Goal: Task Accomplishment & Management: Complete application form

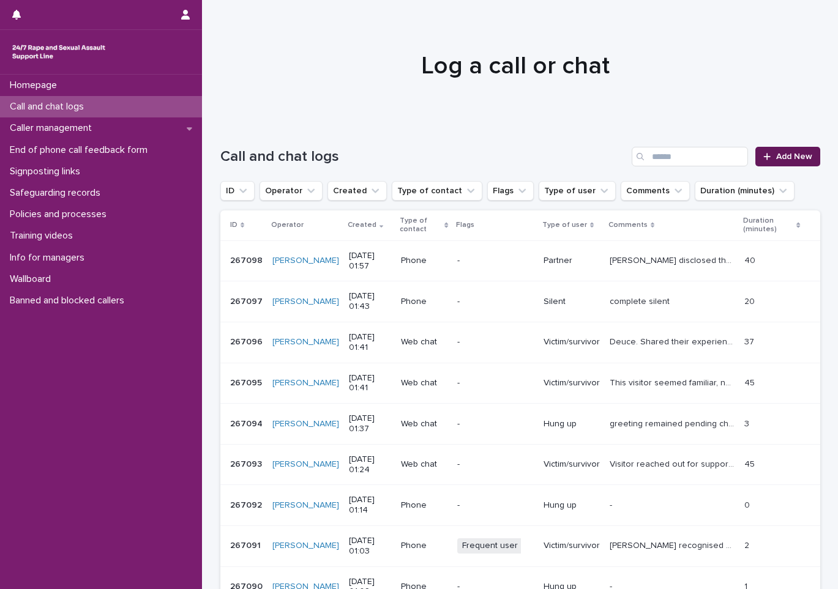
click at [790, 163] on link "Add New" at bounding box center [787, 157] width 64 height 20
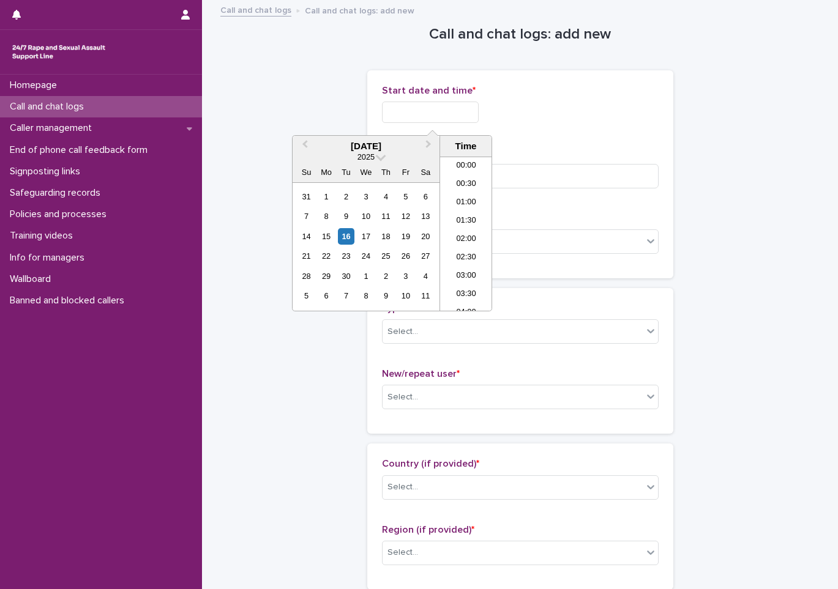
click at [400, 121] on input "text" at bounding box center [430, 112] width 97 height 21
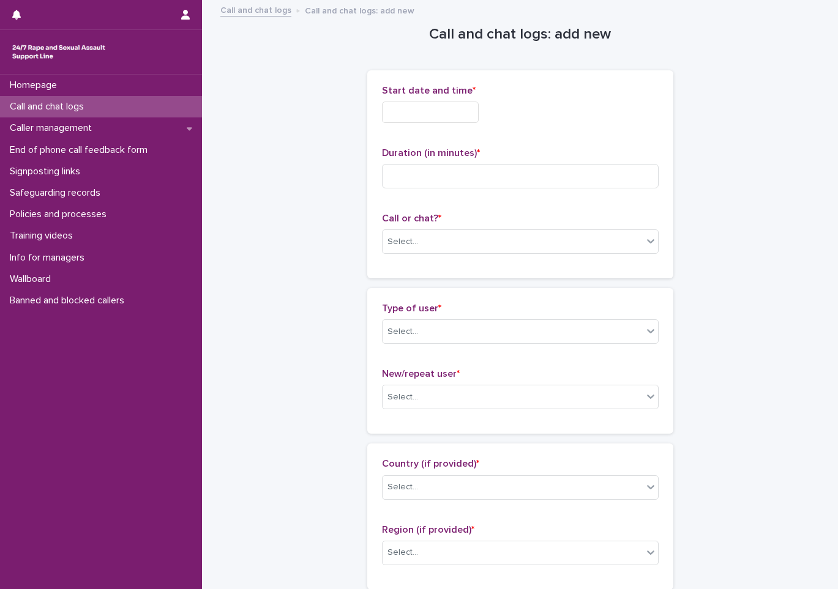
click at [476, 111] on input "text" at bounding box center [430, 112] width 97 height 21
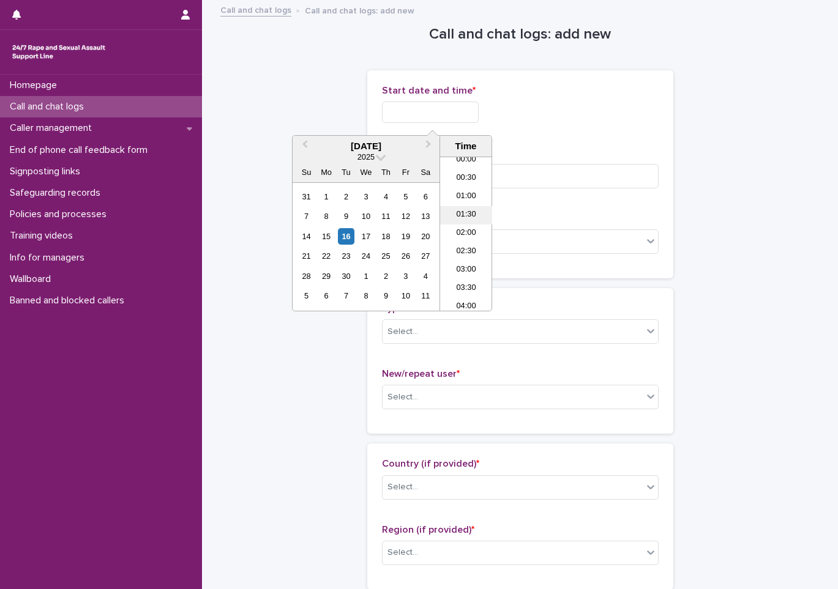
click at [461, 223] on li "01:30" at bounding box center [466, 215] width 52 height 18
click at [466, 120] on input "**********" at bounding box center [430, 112] width 97 height 21
type input "**********"
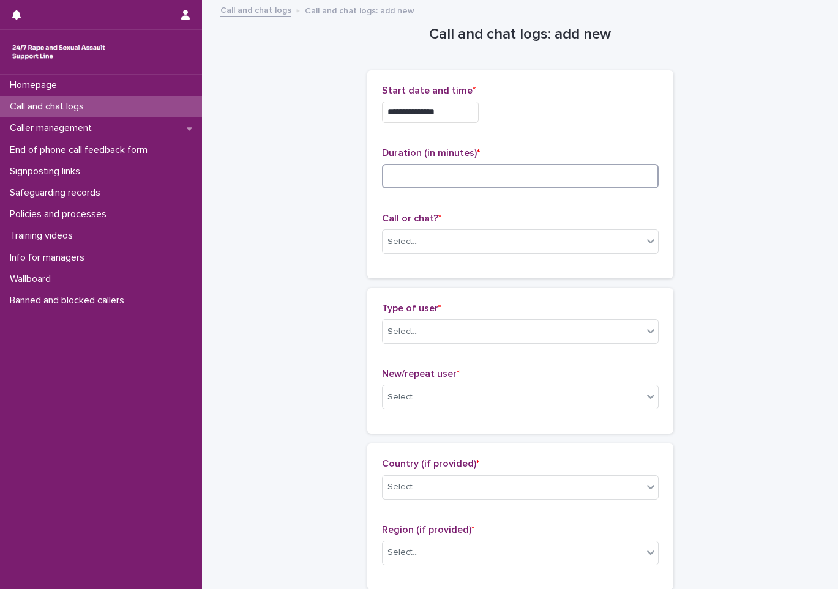
click at [585, 179] on input at bounding box center [520, 176] width 277 height 24
type input "**"
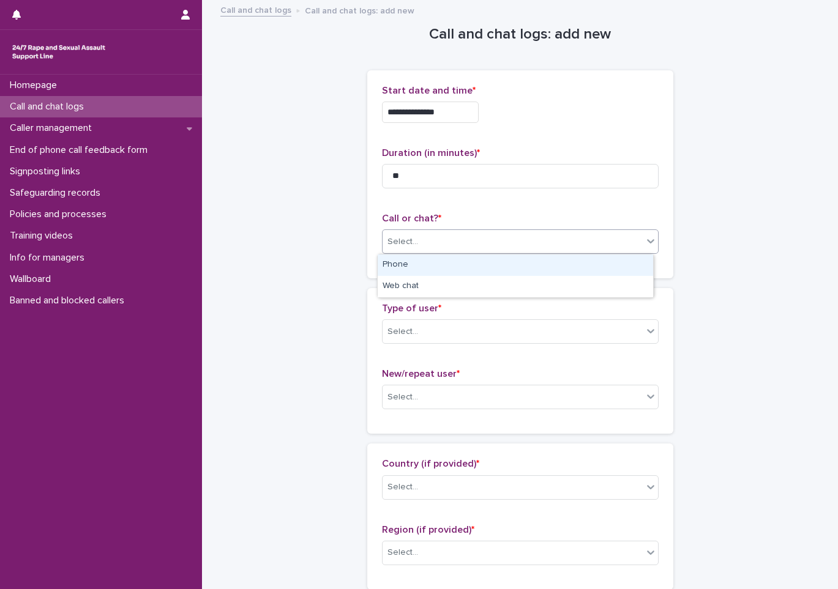
click at [626, 234] on div "Select..." at bounding box center [513, 242] width 260 height 20
click at [436, 267] on div "Phone" at bounding box center [515, 265] width 275 height 21
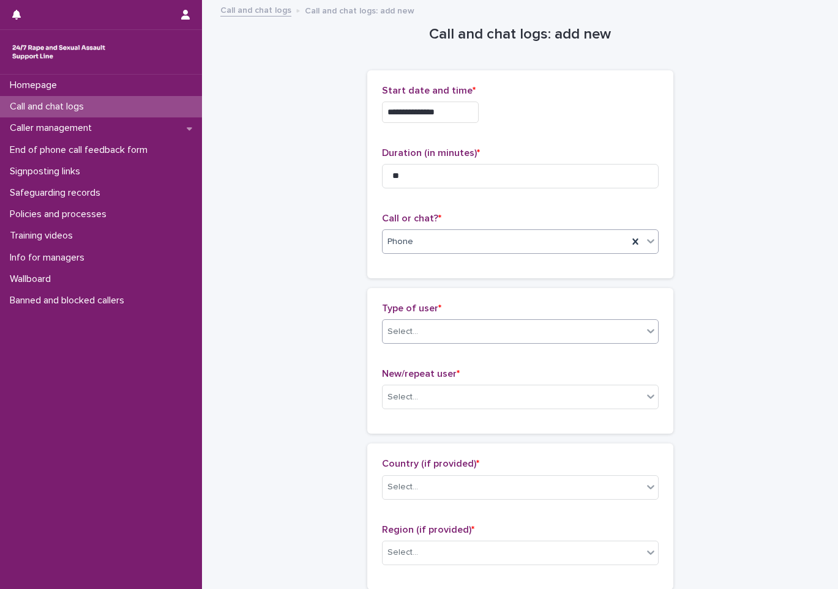
click at [437, 323] on div "Select..." at bounding box center [513, 332] width 260 height 20
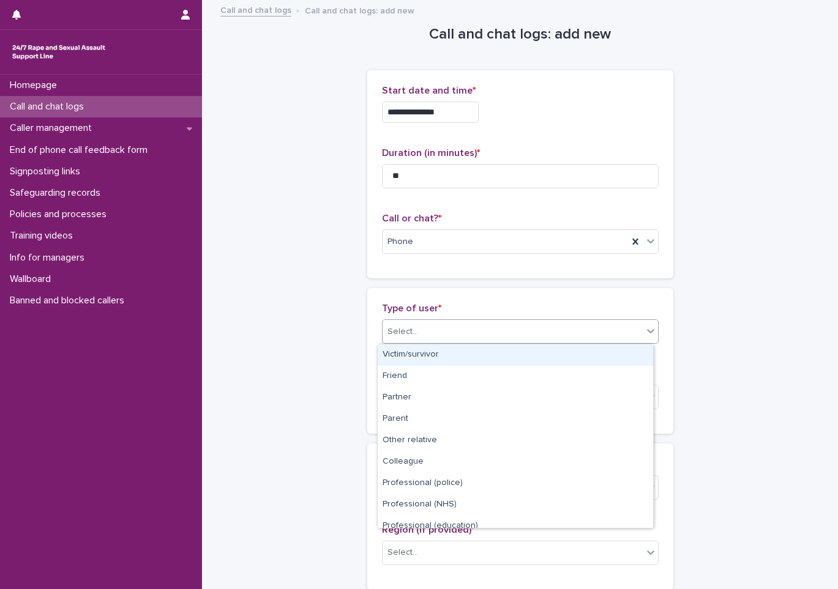
click at [437, 355] on div "Victim/survivor" at bounding box center [515, 355] width 275 height 21
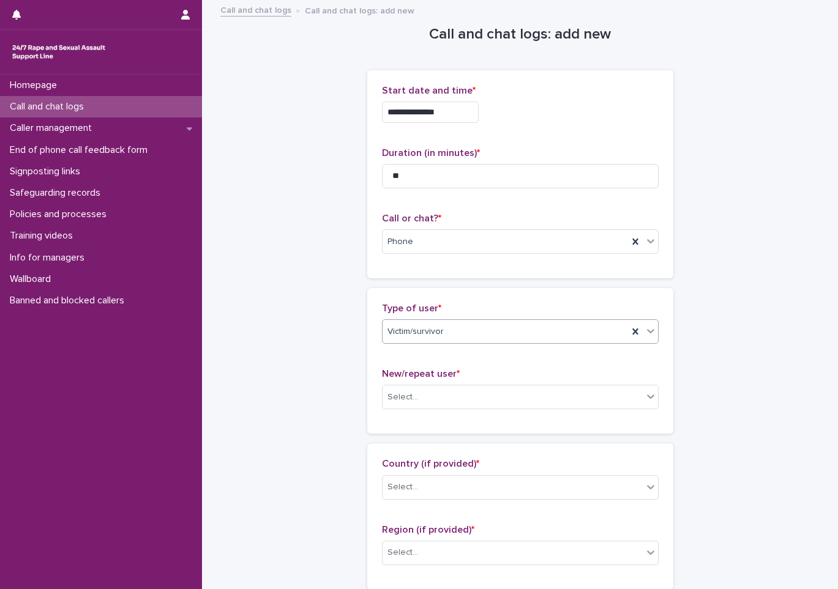
scroll to position [184, 0]
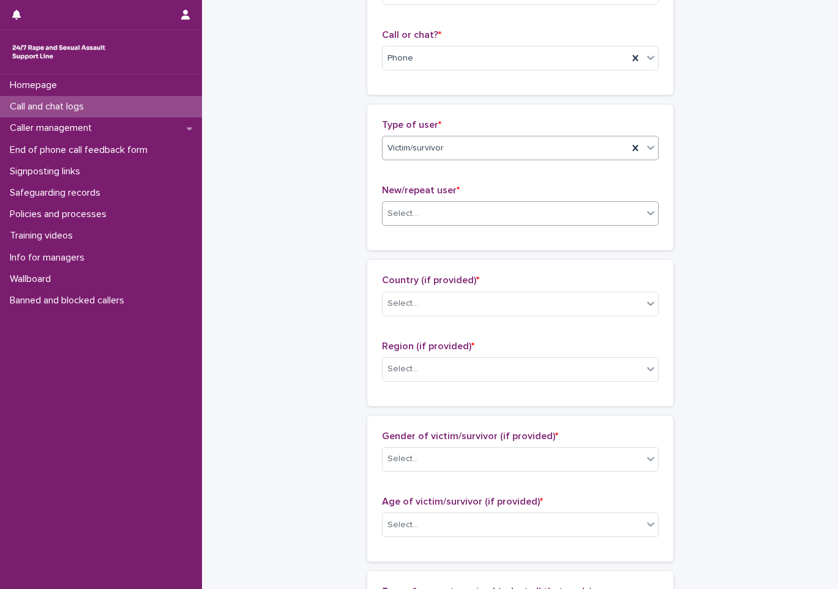
click at [444, 213] on div "Select..." at bounding box center [513, 214] width 260 height 20
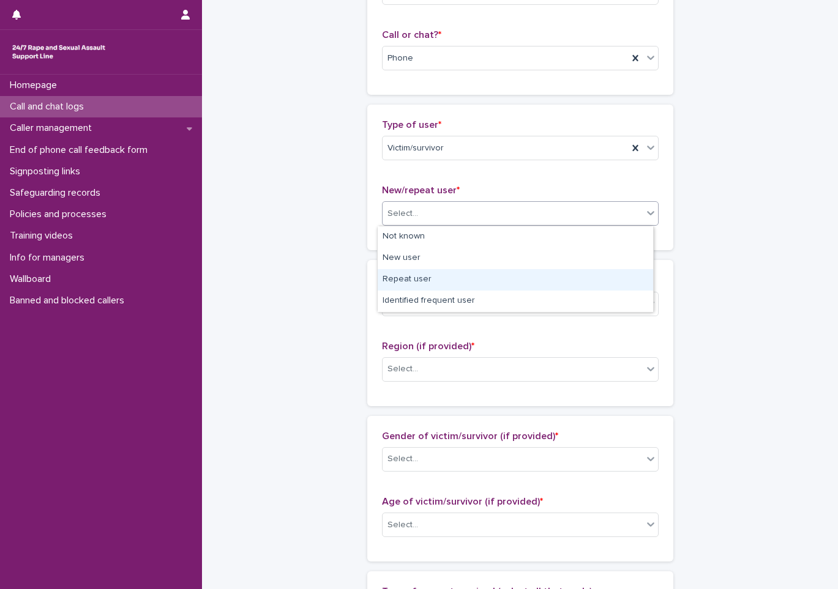
click at [428, 276] on div "Repeat user" at bounding box center [515, 279] width 275 height 21
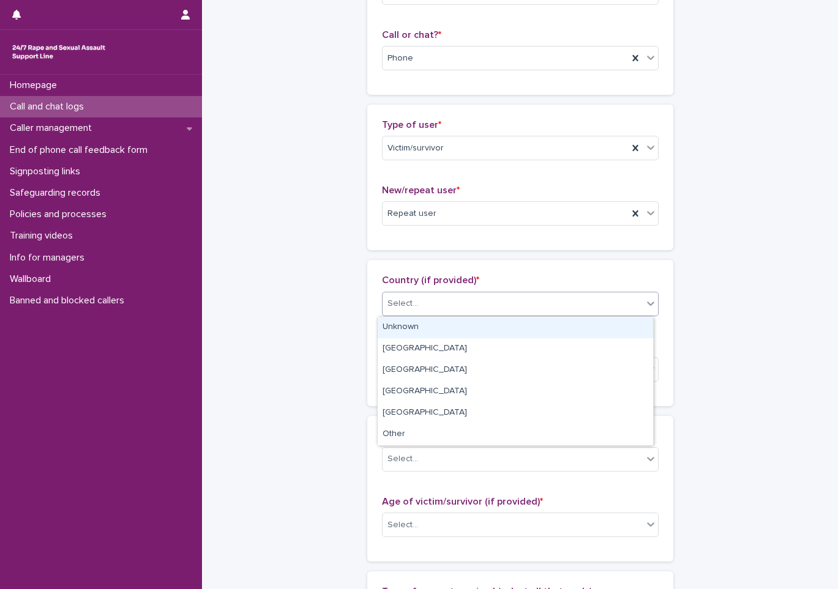
click at [435, 292] on div "Select..." at bounding box center [520, 304] width 277 height 24
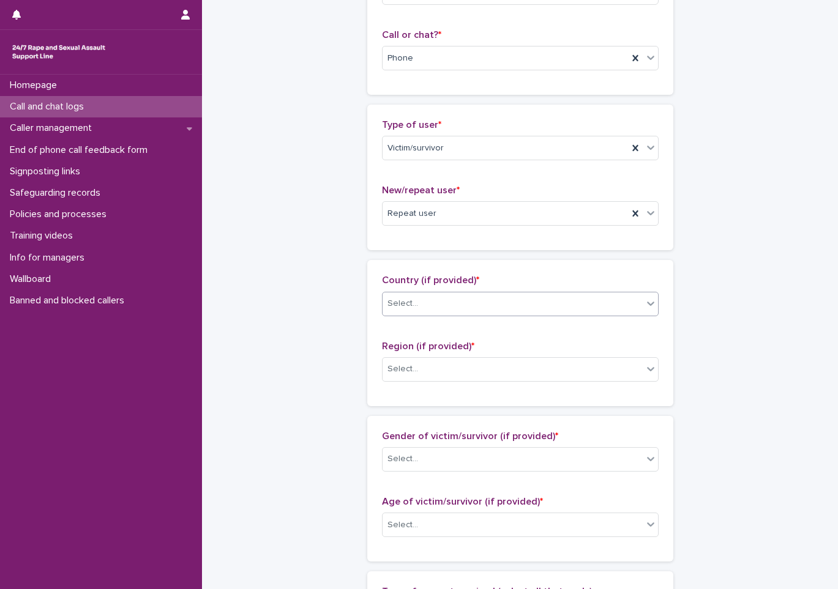
drag, startPoint x: 428, startPoint y: 312, endPoint x: 427, endPoint y: 319, distance: 6.8
click at [427, 319] on div "Country (if provided) * 0 results available. Select is focused ,type to refine …" at bounding box center [520, 300] width 277 height 51
click at [428, 294] on div "Select..." at bounding box center [513, 304] width 260 height 20
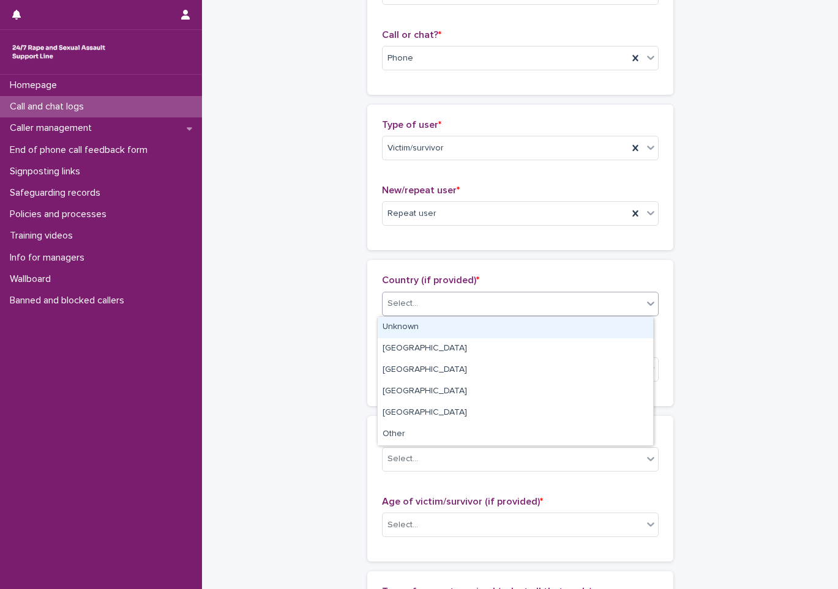
click at [426, 323] on div "Unknown" at bounding box center [515, 327] width 275 height 21
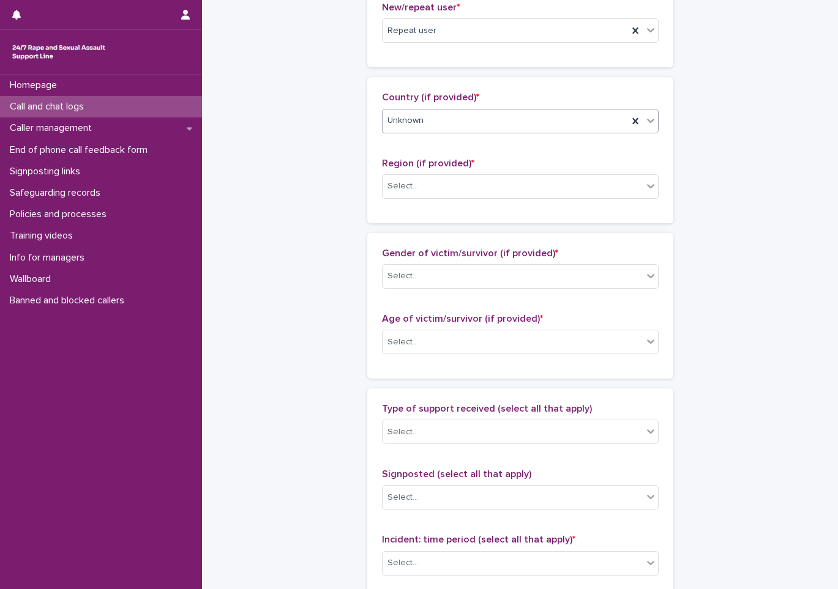
scroll to position [367, 0]
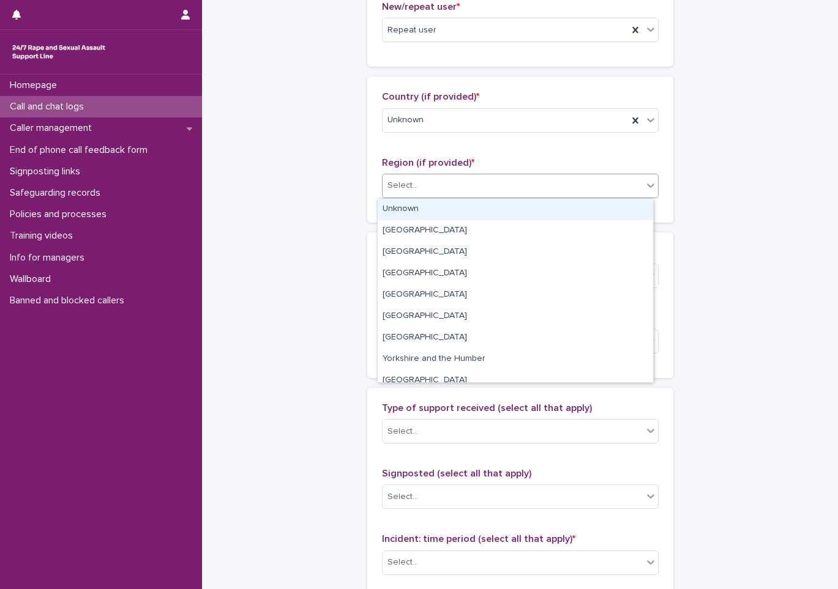
click at [419, 187] on div "Select..." at bounding box center [513, 186] width 260 height 20
click at [409, 212] on div "Unknown" at bounding box center [515, 209] width 275 height 21
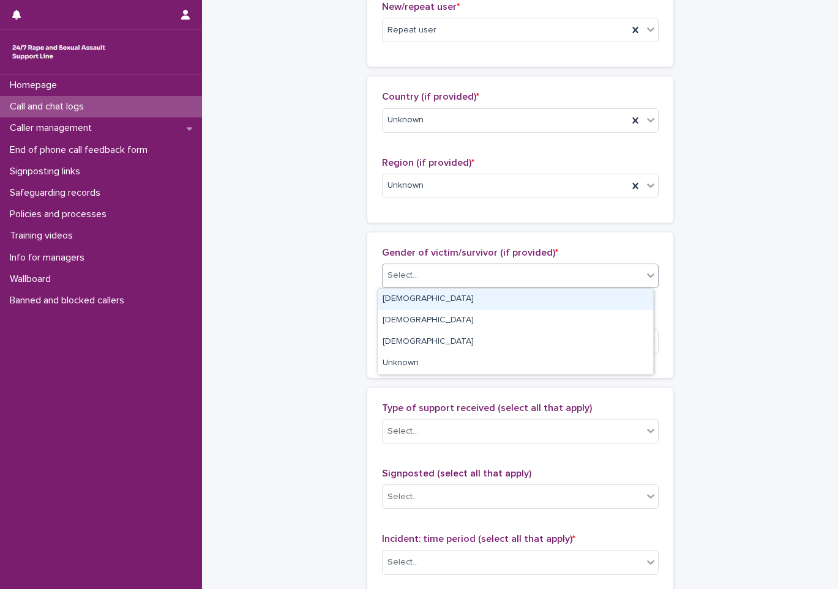
click at [414, 278] on div "Select..." at bounding box center [513, 276] width 260 height 20
click at [414, 309] on div "[DEMOGRAPHIC_DATA]" at bounding box center [515, 299] width 275 height 21
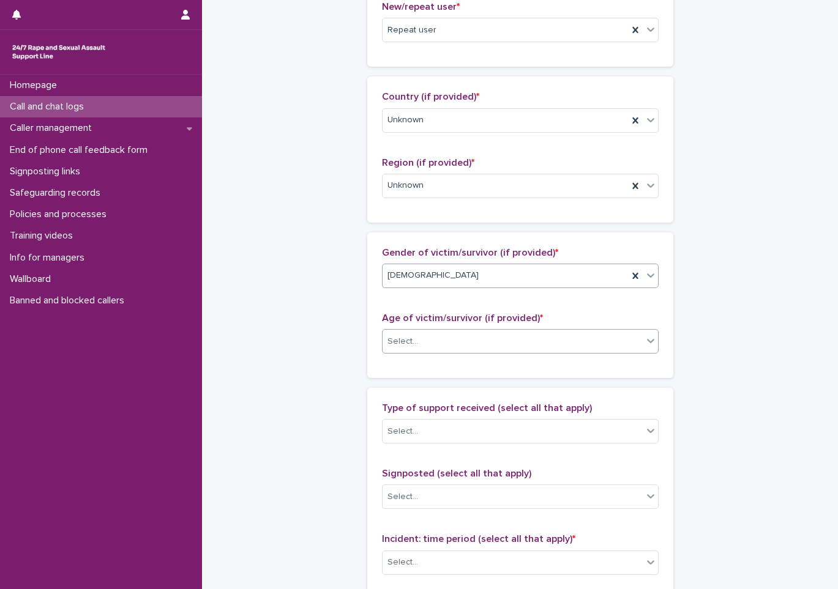
click at [428, 351] on div "Select..." at bounding box center [513, 342] width 260 height 20
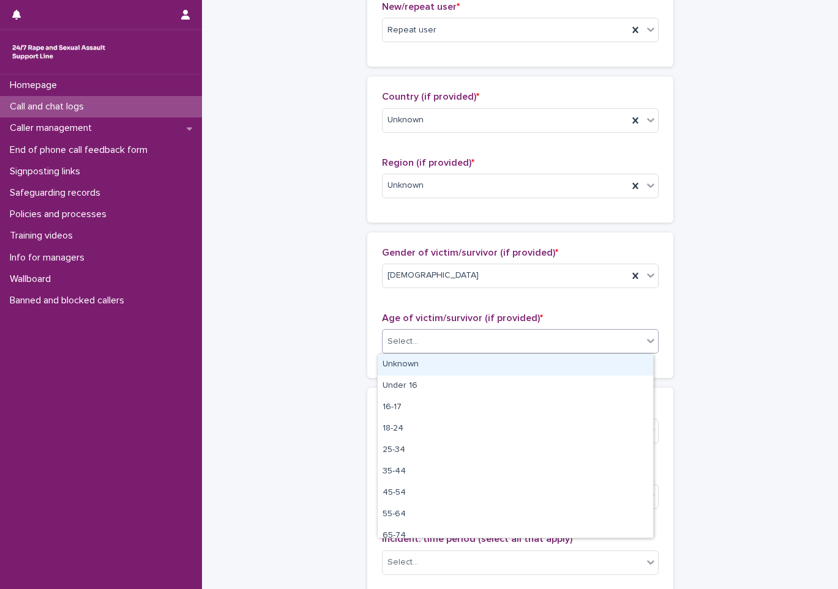
click at [422, 366] on div "Unknown" at bounding box center [515, 364] width 275 height 21
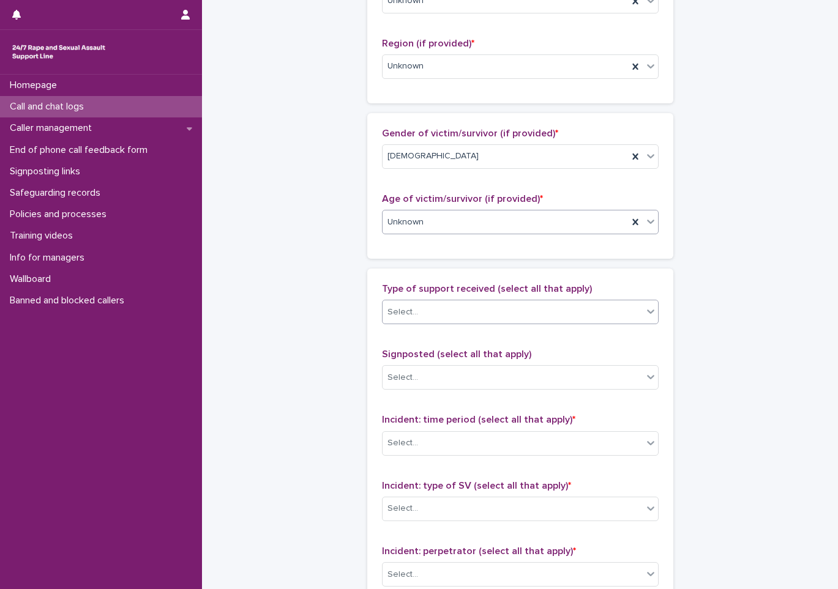
scroll to position [490, 0]
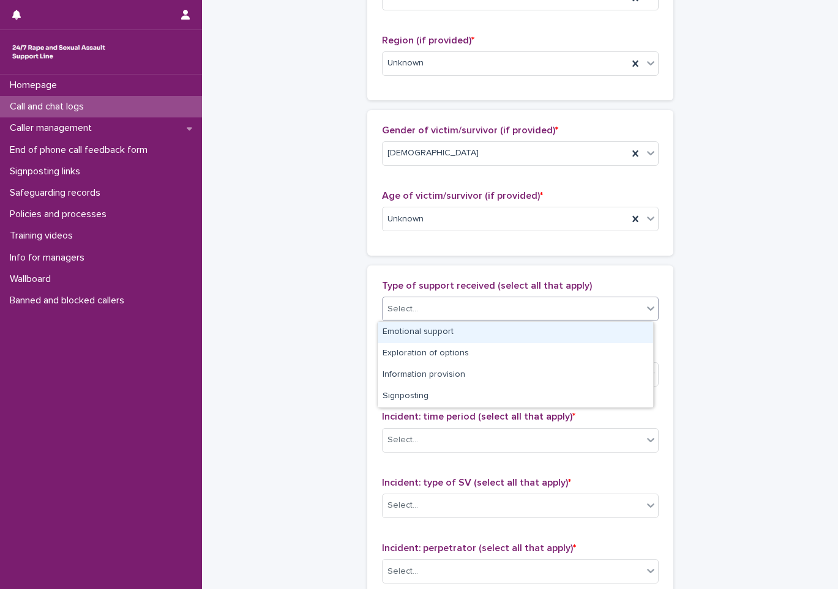
click at [408, 302] on div "Select..." at bounding box center [513, 309] width 260 height 20
click at [399, 335] on div "Emotional support" at bounding box center [515, 332] width 275 height 21
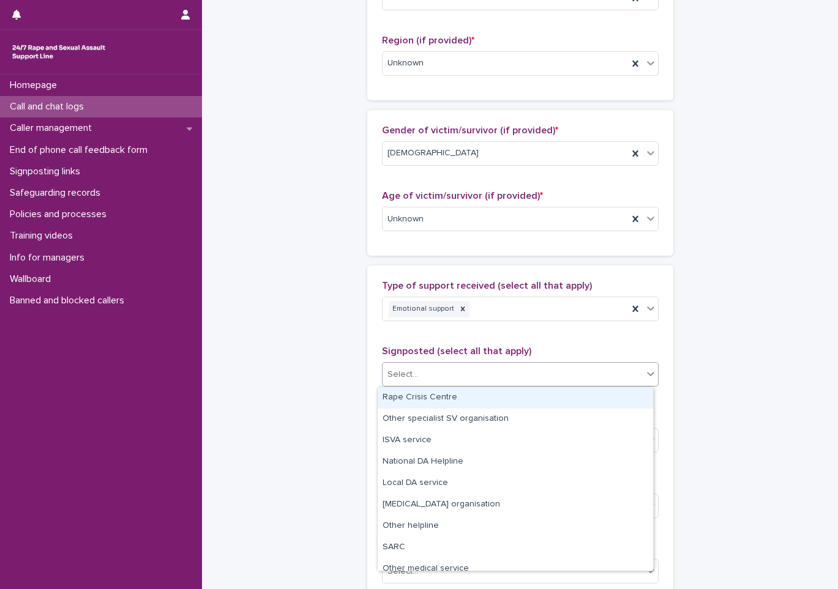
click at [424, 377] on div "Select..." at bounding box center [513, 375] width 260 height 20
click at [437, 356] on span "Signposted (select all that apply)" at bounding box center [456, 351] width 149 height 10
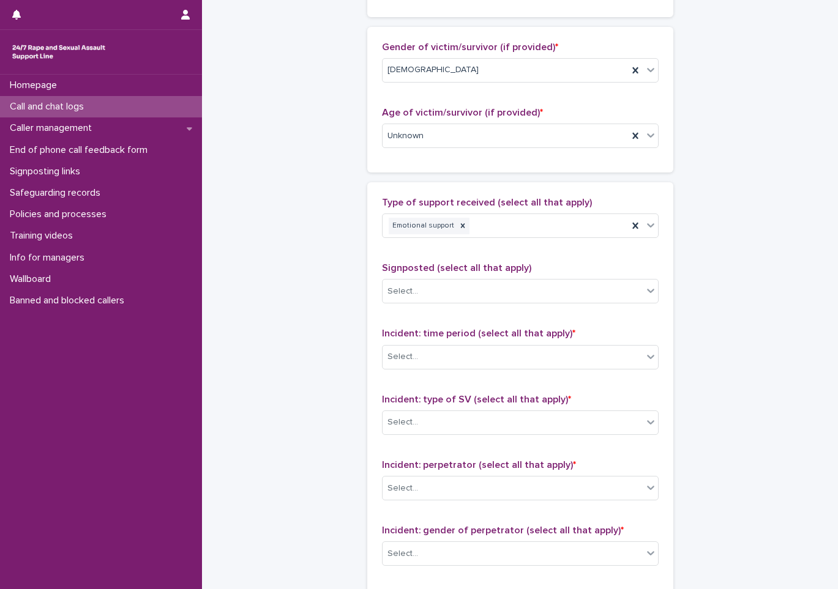
scroll to position [612, 0]
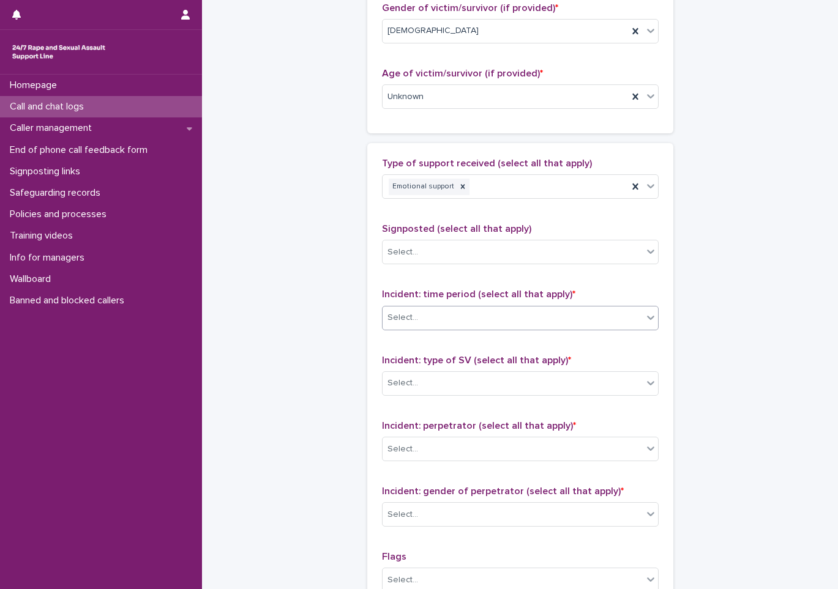
click at [438, 321] on div "Select..." at bounding box center [513, 318] width 260 height 20
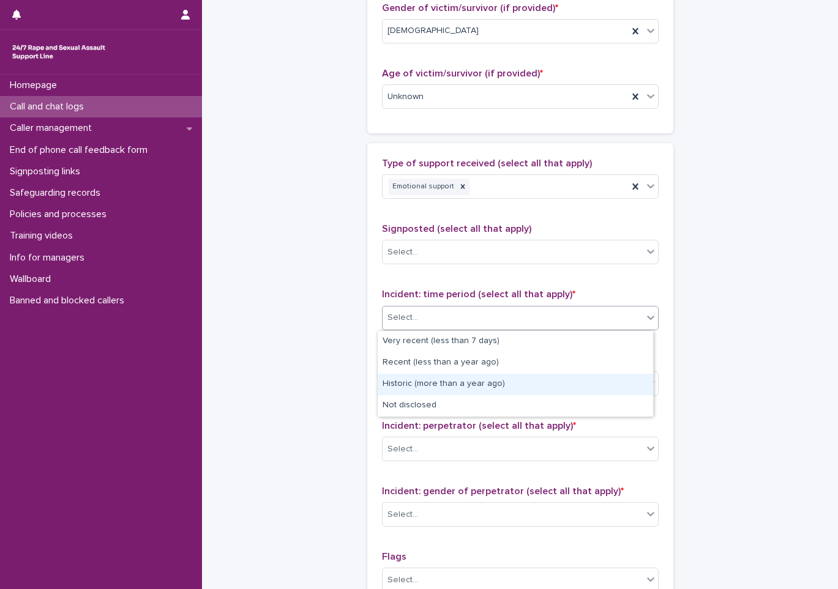
click at [438, 390] on div "Historic (more than a year ago)" at bounding box center [515, 384] width 275 height 21
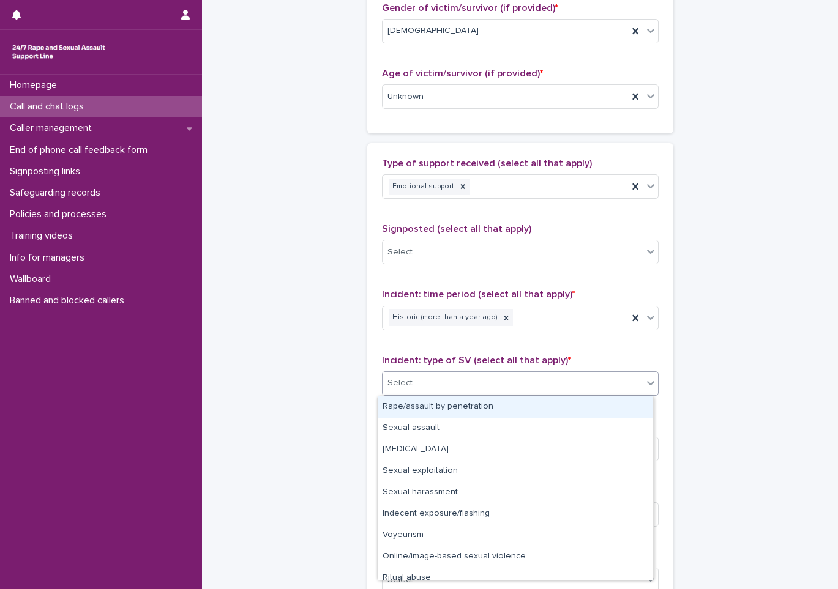
click at [447, 388] on div "Select..." at bounding box center [513, 383] width 260 height 20
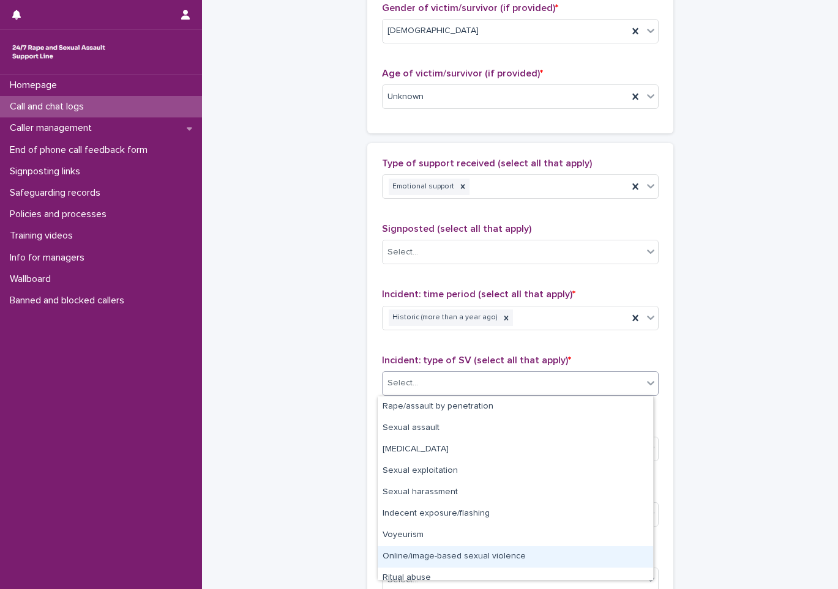
scroll to position [31, 0]
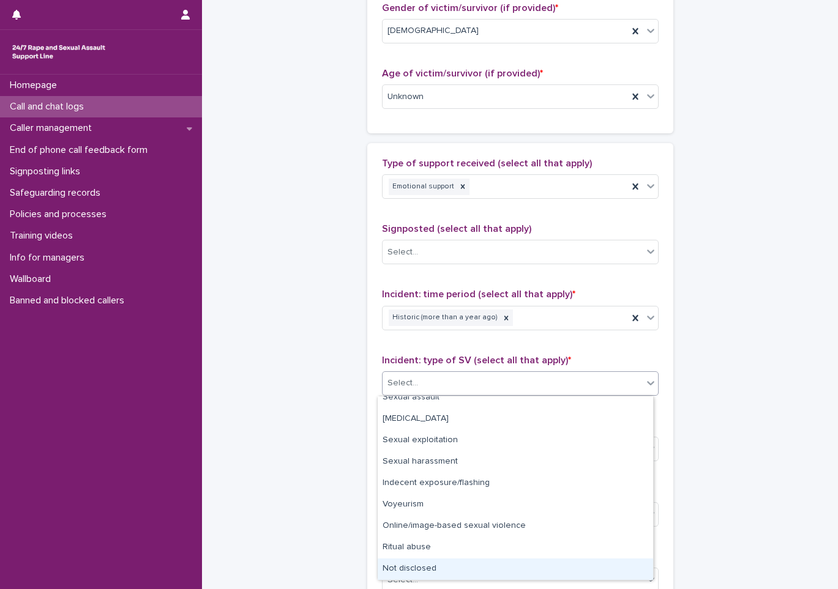
click at [436, 565] on div "Not disclosed" at bounding box center [515, 569] width 275 height 21
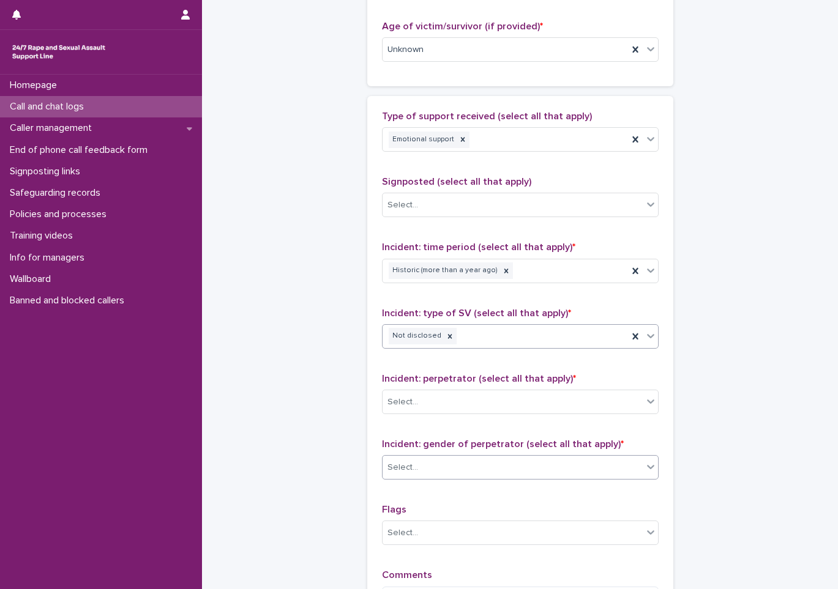
scroll to position [734, 0]
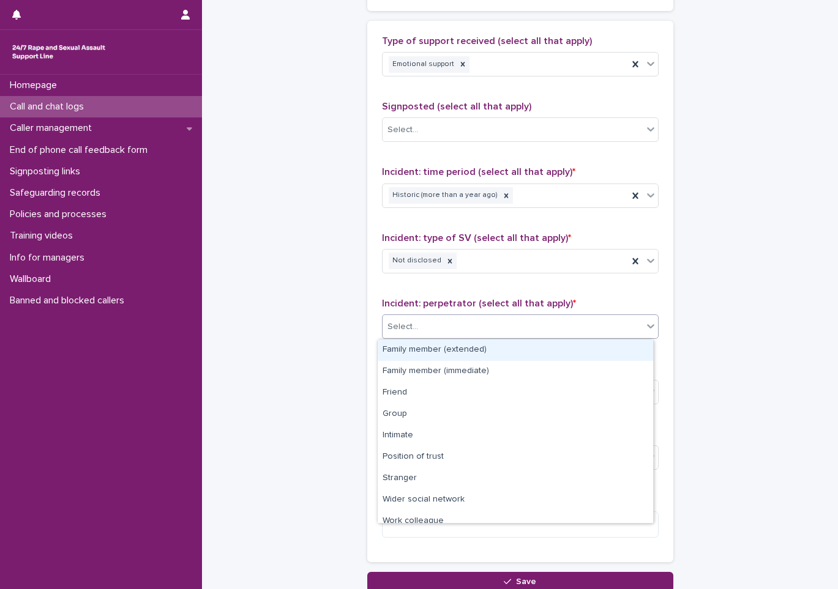
click at [457, 329] on div "Select..." at bounding box center [513, 327] width 260 height 20
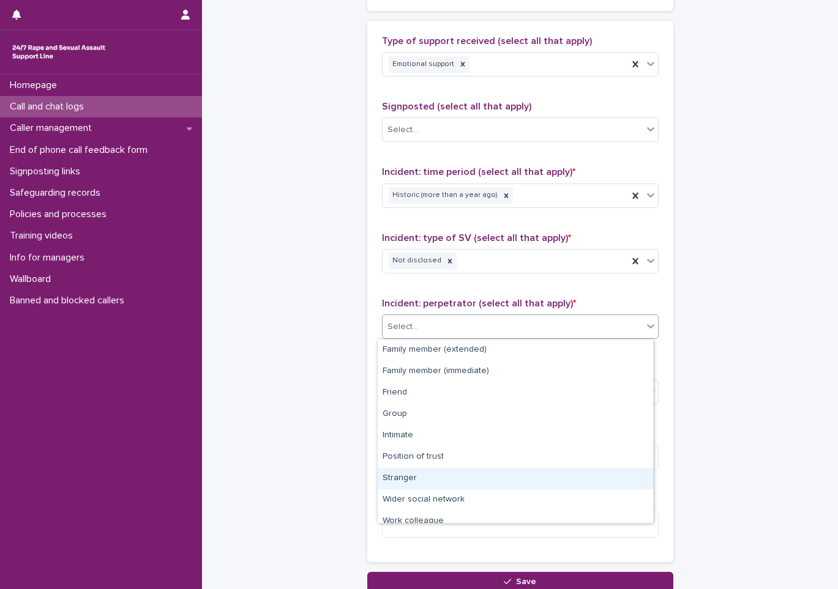
scroll to position [52, 0]
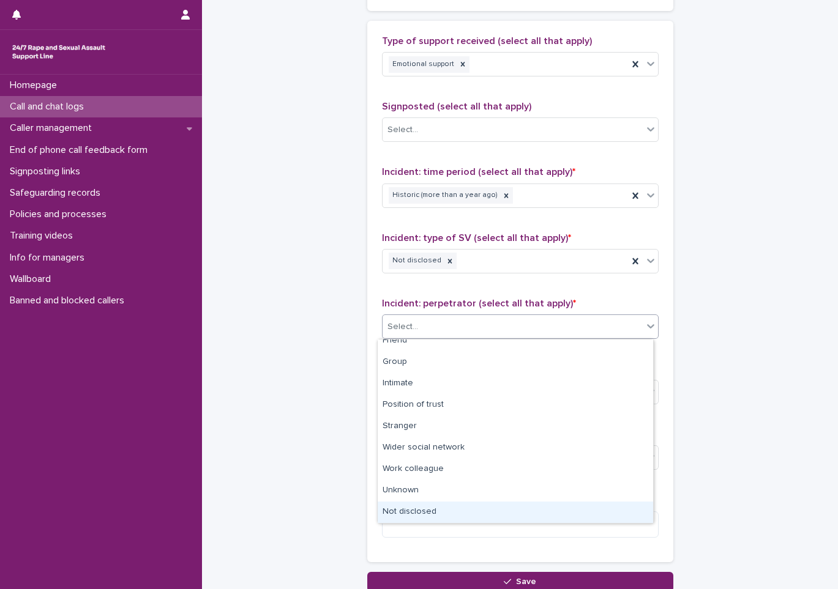
click at [423, 514] on div "Not disclosed" at bounding box center [515, 512] width 275 height 21
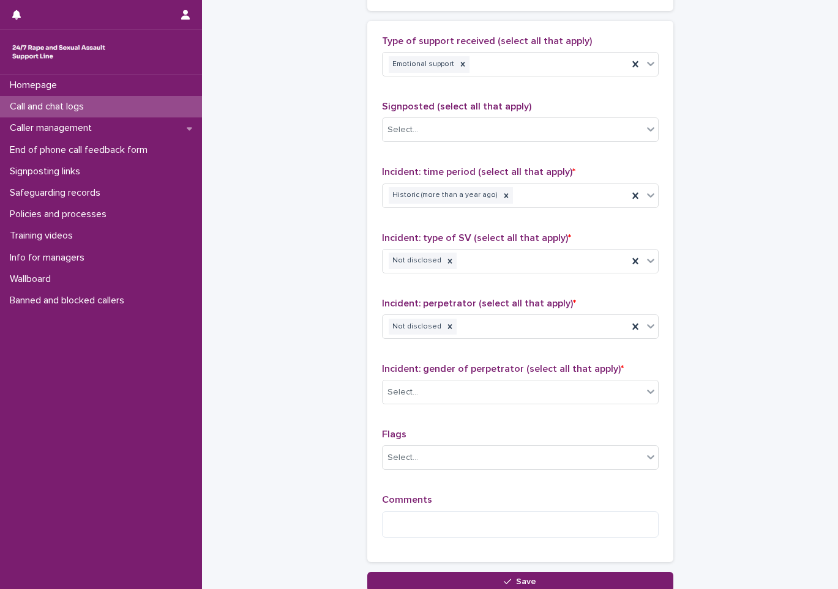
click at [471, 378] on div "Incident: gender of perpetrator (select all that apply) * Select..." at bounding box center [520, 389] width 277 height 51
click at [461, 367] on span "Incident: gender of perpetrator (select all that apply) *" at bounding box center [503, 369] width 242 height 10
click at [458, 386] on div "Select..." at bounding box center [513, 393] width 260 height 20
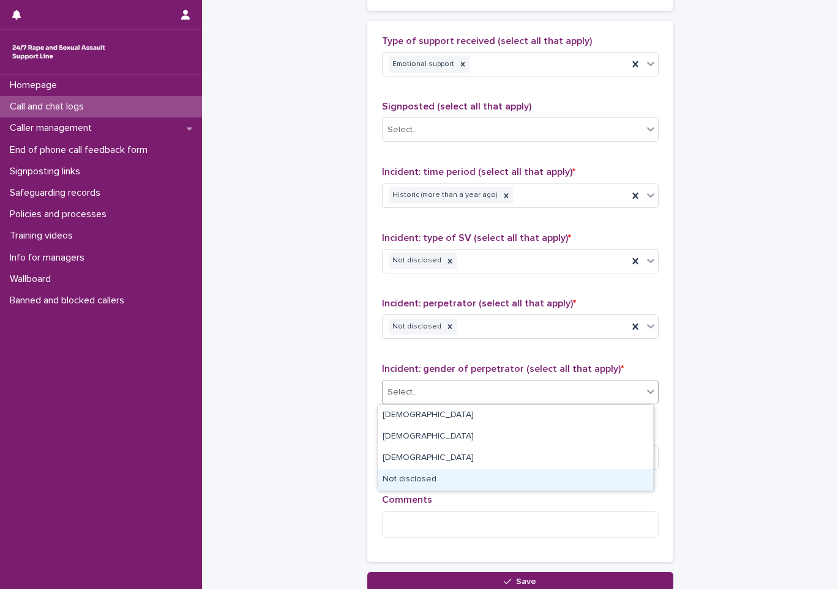
click at [428, 491] on div "[DEMOGRAPHIC_DATA] [DEMOGRAPHIC_DATA] [DEMOGRAPHIC_DATA] Not disclosed" at bounding box center [515, 448] width 277 height 87
click at [430, 477] on div "Not disclosed" at bounding box center [515, 479] width 275 height 21
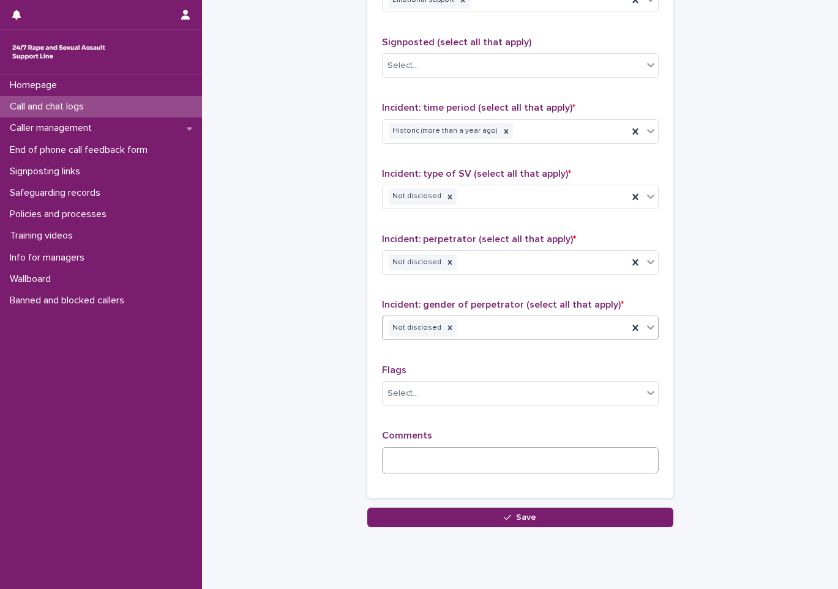
scroll to position [832, 0]
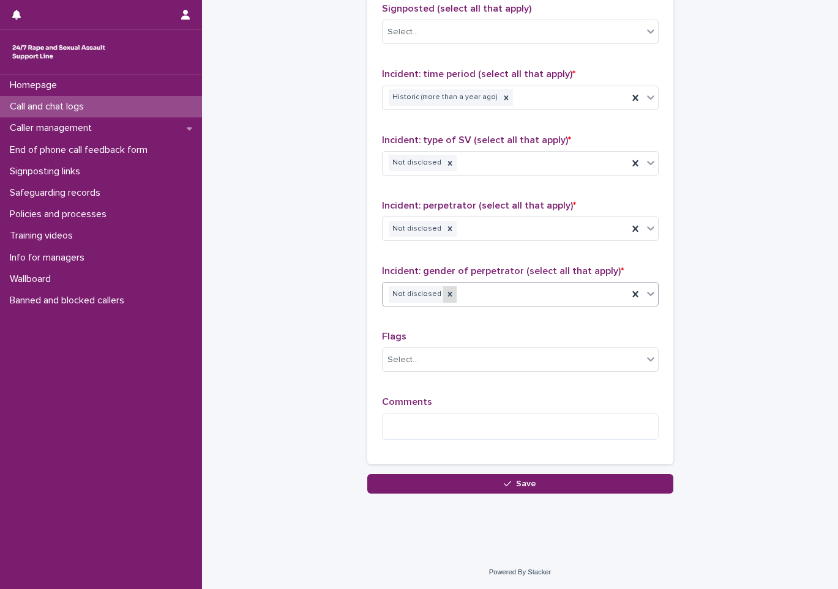
click at [446, 298] on icon at bounding box center [450, 294] width 9 height 9
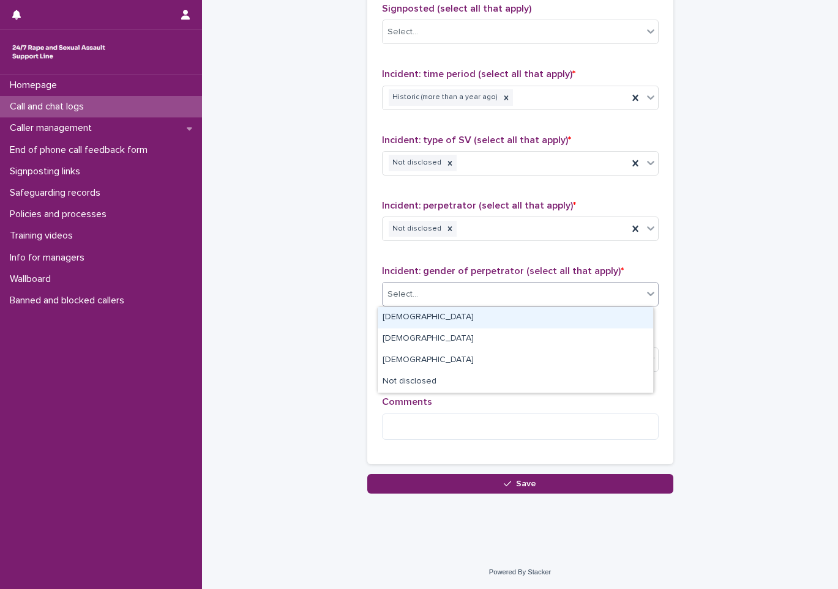
click at [446, 296] on div "Select..." at bounding box center [513, 295] width 260 height 20
click at [390, 321] on div "[DEMOGRAPHIC_DATA]" at bounding box center [515, 317] width 275 height 21
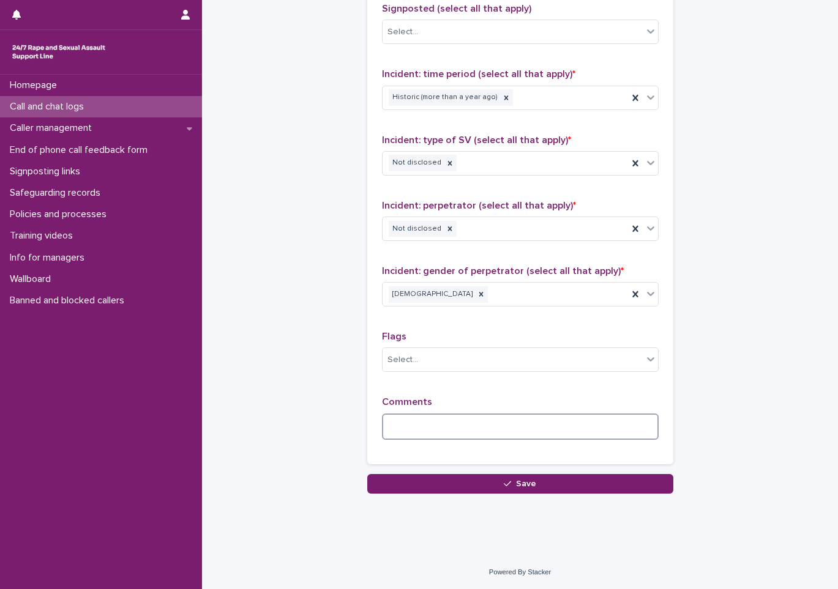
click at [411, 422] on textarea at bounding box center [520, 427] width 277 height 26
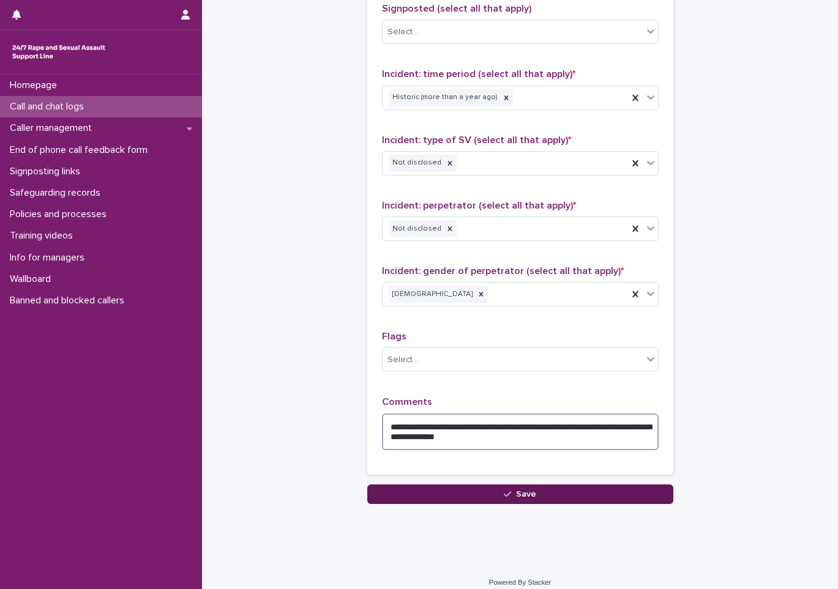
type textarea "**********"
click at [476, 496] on button "Save" at bounding box center [520, 495] width 306 height 20
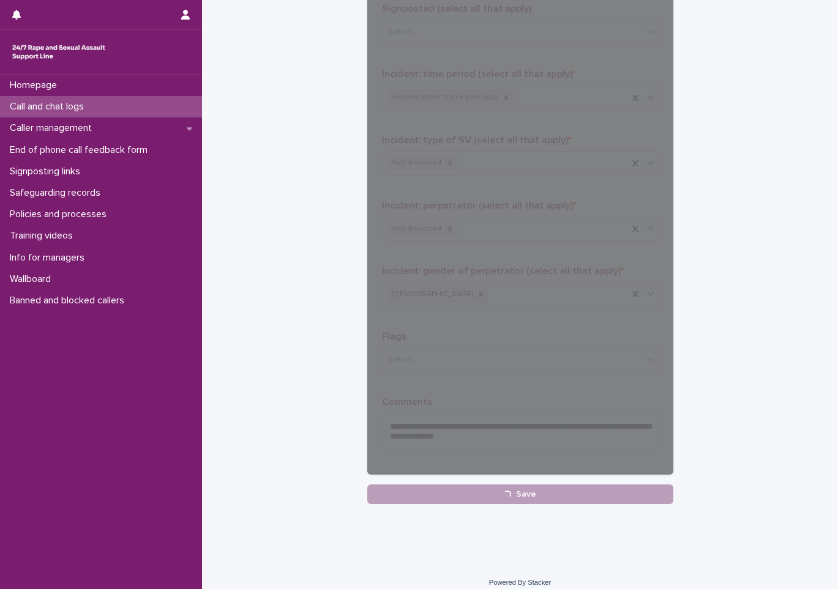
scroll to position [61, 0]
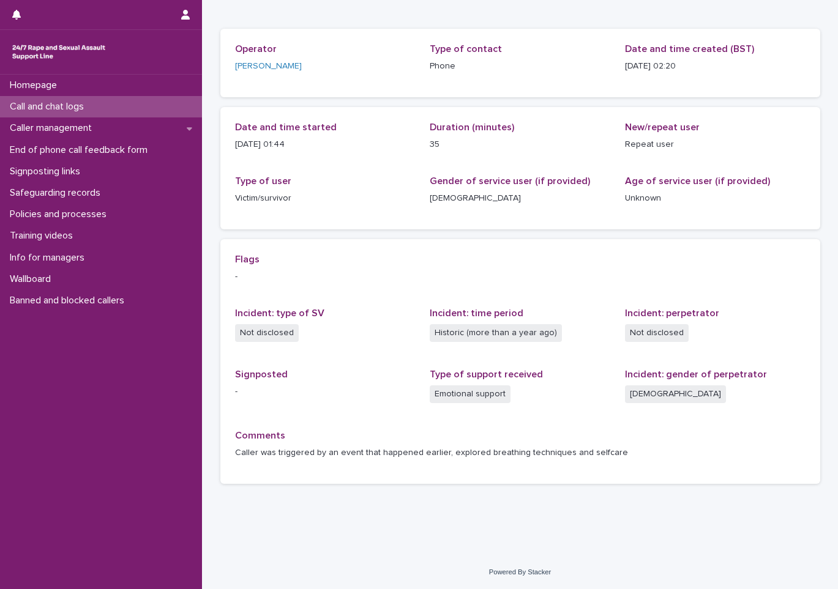
click at [53, 110] on p "Call and chat logs" at bounding box center [49, 107] width 89 height 12
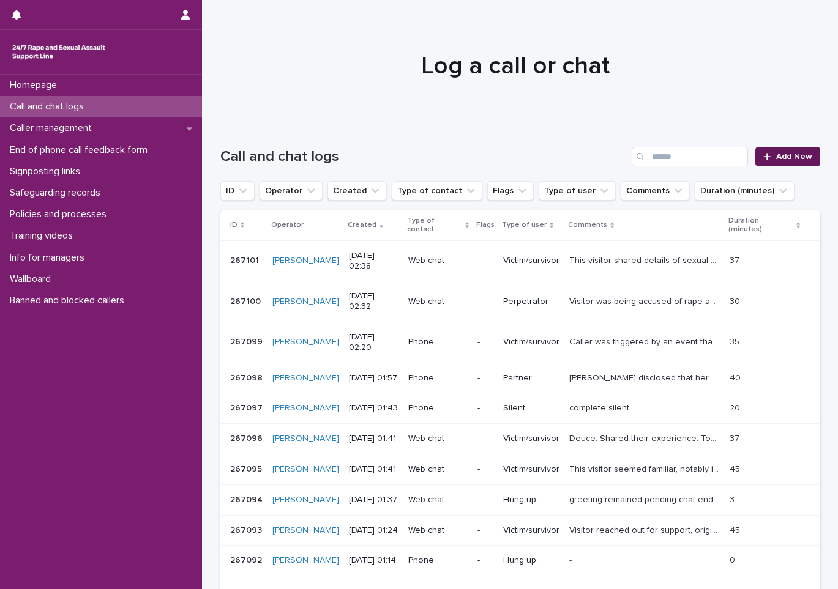
click at [769, 161] on link "Add New" at bounding box center [787, 157] width 64 height 20
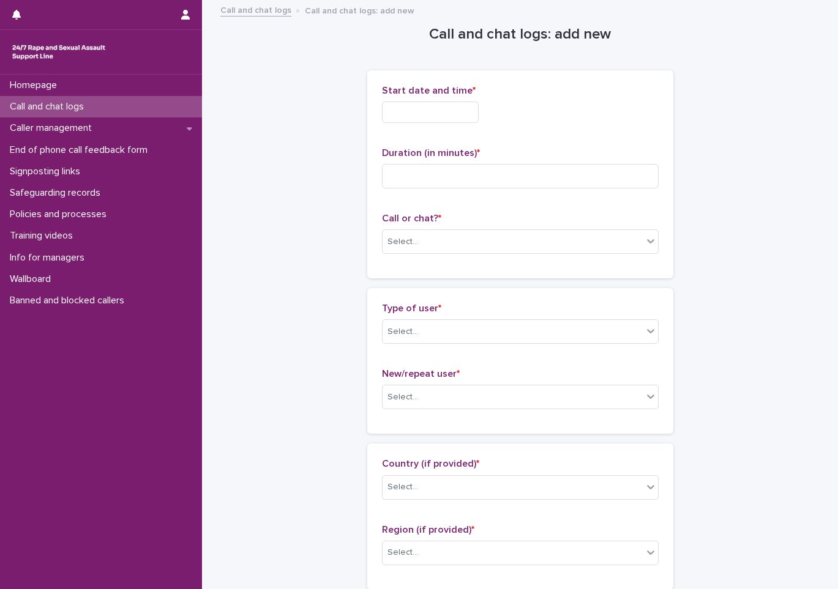
click at [400, 114] on input "text" at bounding box center [430, 112] width 97 height 21
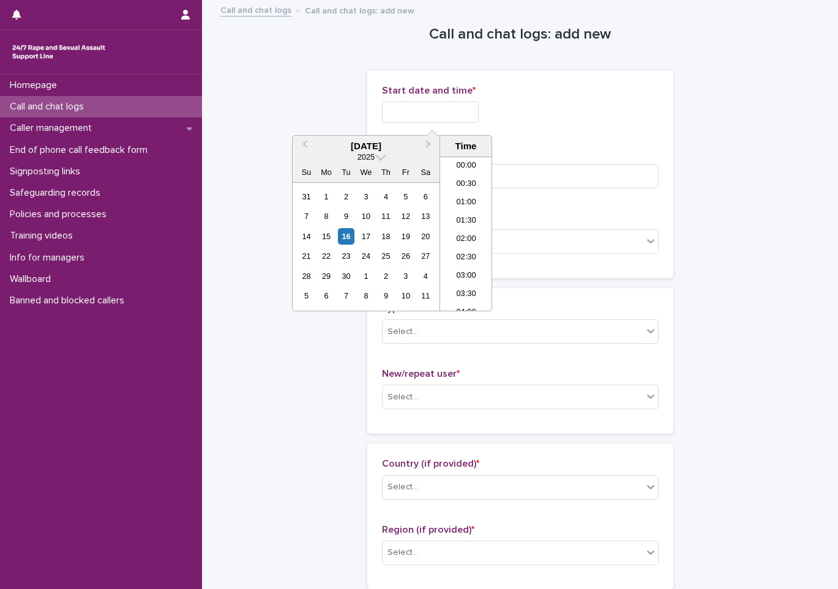
scroll to position [24, 0]
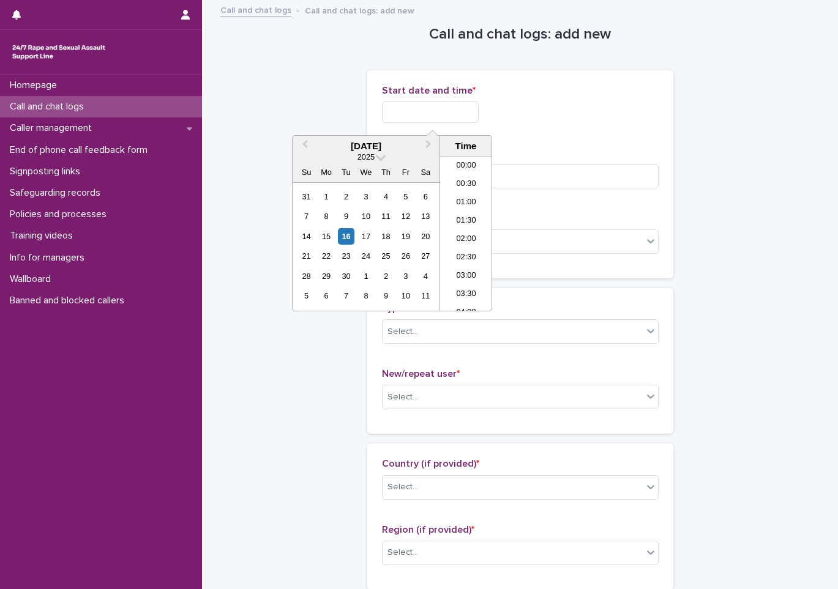
click at [479, 110] on input "text" at bounding box center [430, 112] width 97 height 21
click at [475, 239] on li "02:30" at bounding box center [466, 234] width 52 height 18
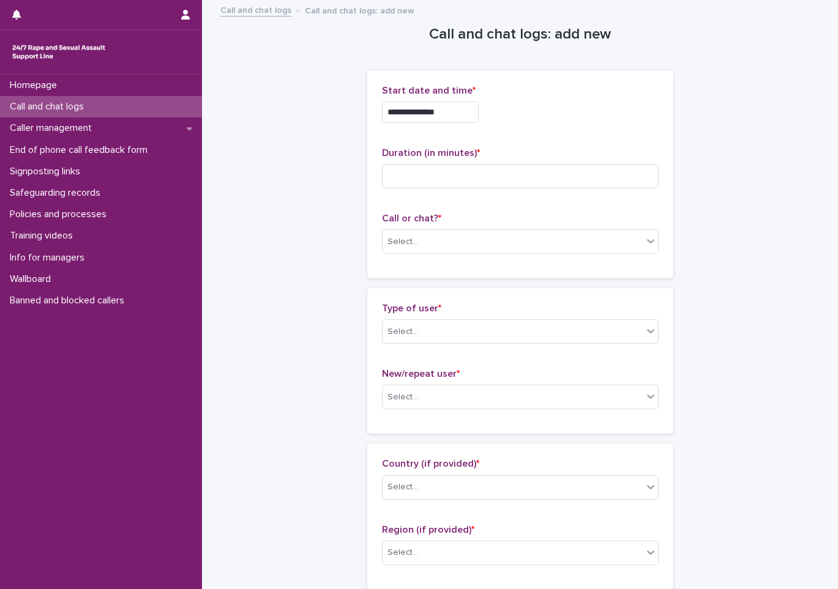
click at [457, 106] on input "**********" at bounding box center [430, 112] width 97 height 21
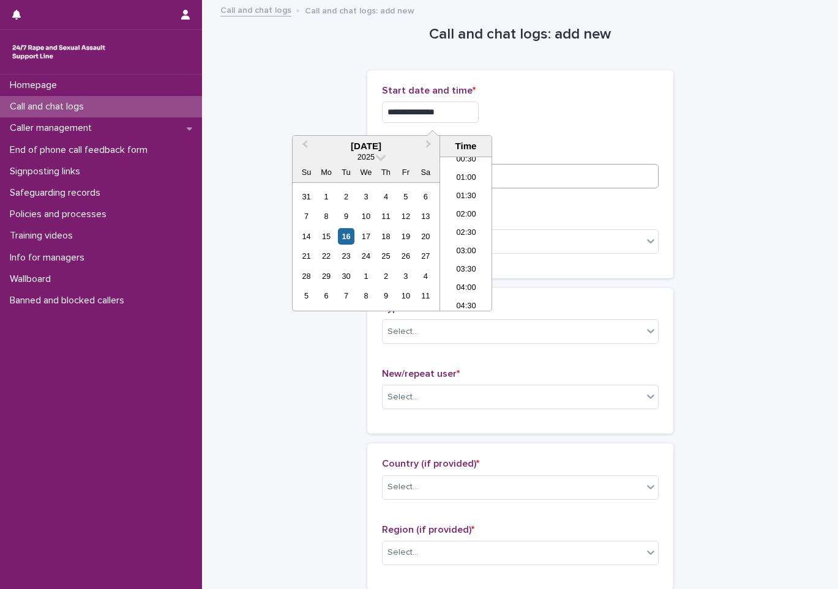
type input "**********"
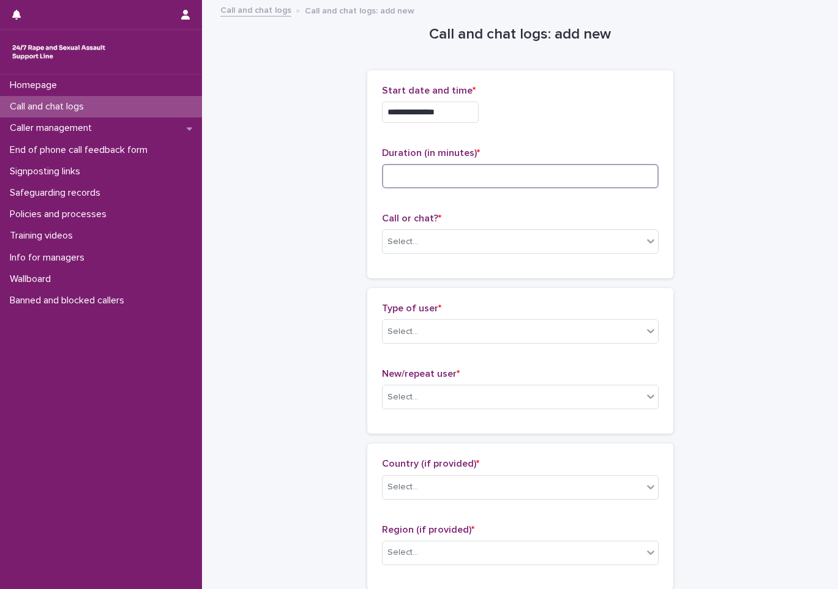
click at [601, 170] on input at bounding box center [520, 176] width 277 height 24
type input "*"
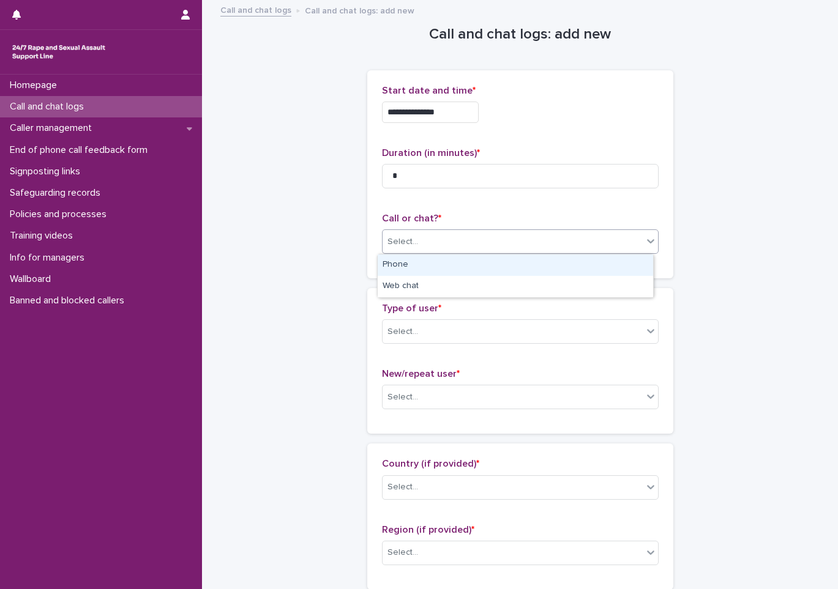
click at [602, 248] on div "Select..." at bounding box center [513, 242] width 260 height 20
click at [399, 266] on div "Phone" at bounding box center [515, 265] width 275 height 21
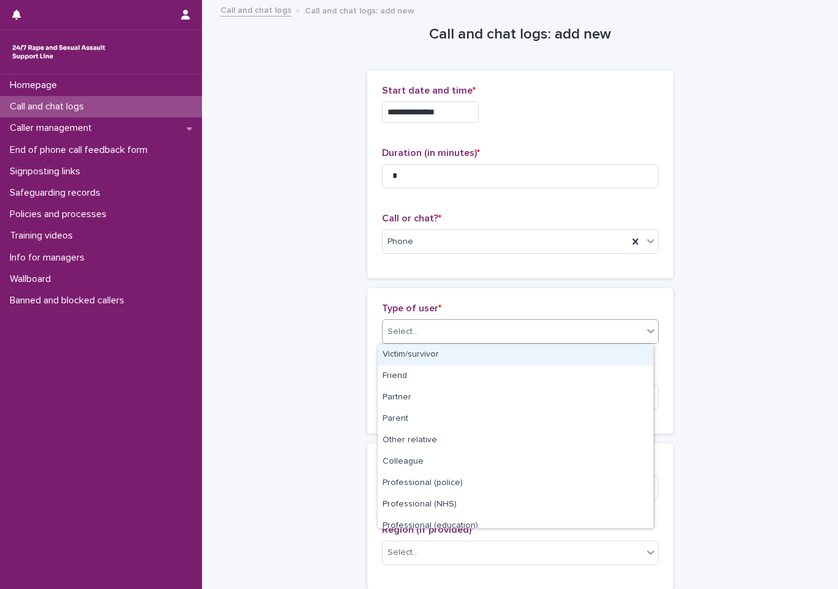
click at [397, 334] on div "Select..." at bounding box center [402, 332] width 31 height 13
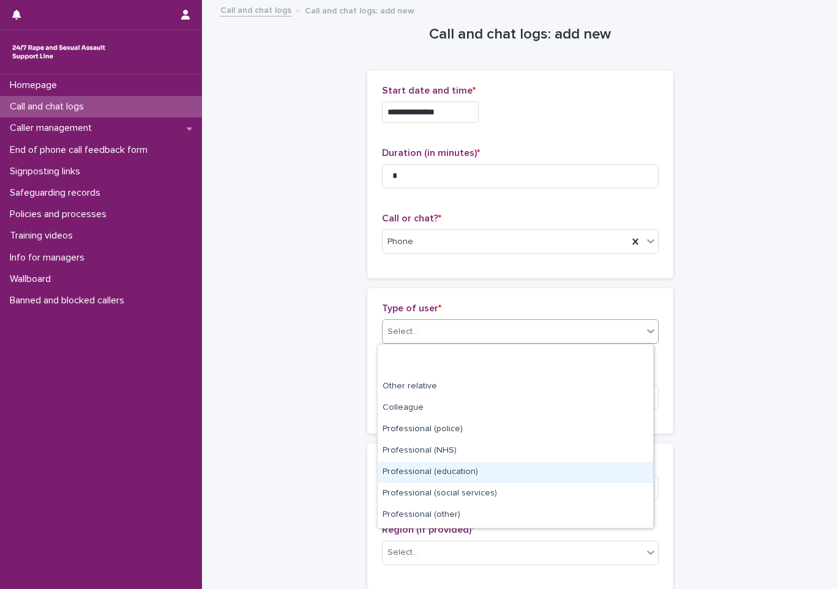
scroll to position [138, 0]
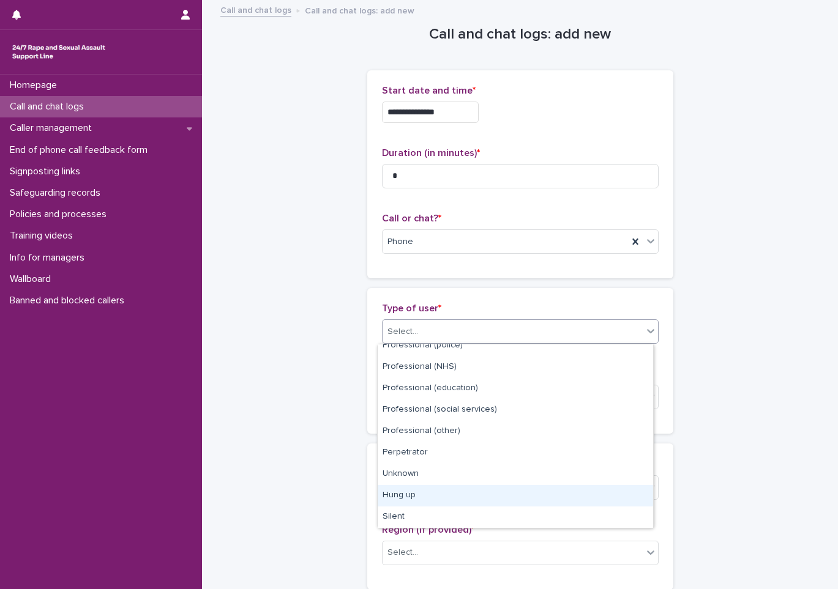
click at [461, 491] on div "Hung up" at bounding box center [515, 495] width 275 height 21
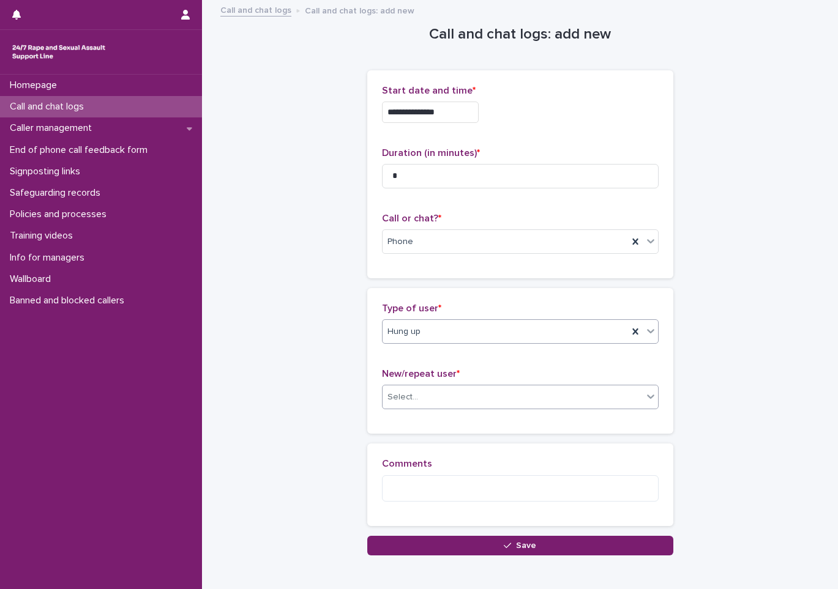
click at [433, 403] on div "Select..." at bounding box center [513, 397] width 260 height 20
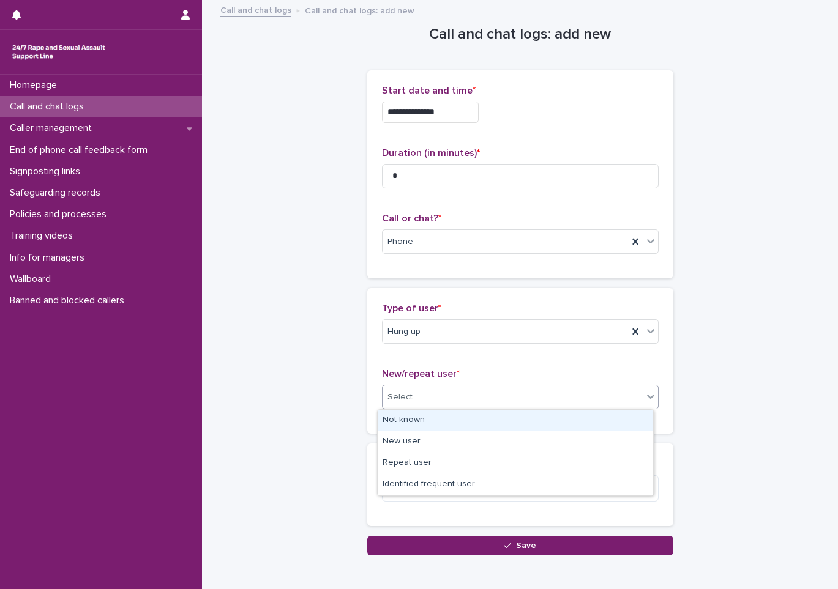
click at [439, 422] on div "Not known" at bounding box center [515, 420] width 275 height 21
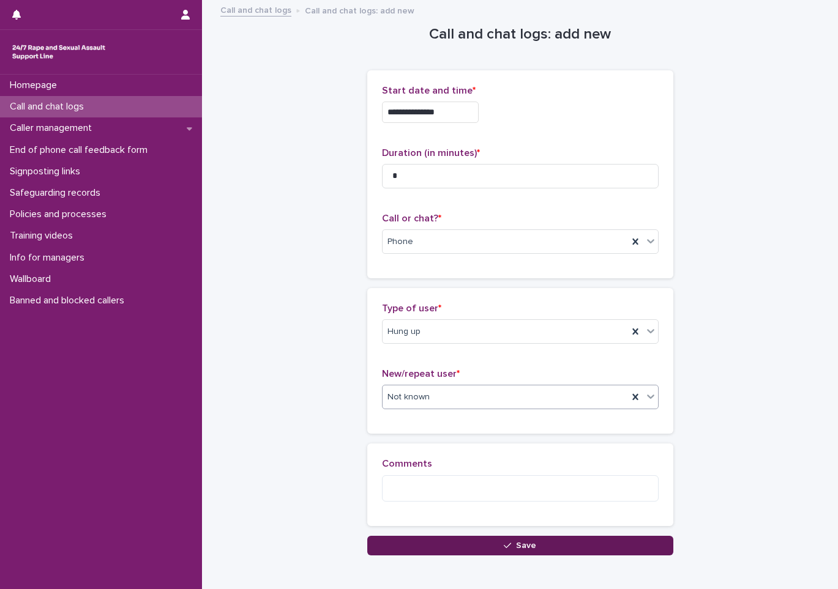
click at [430, 537] on button "Save" at bounding box center [520, 546] width 306 height 20
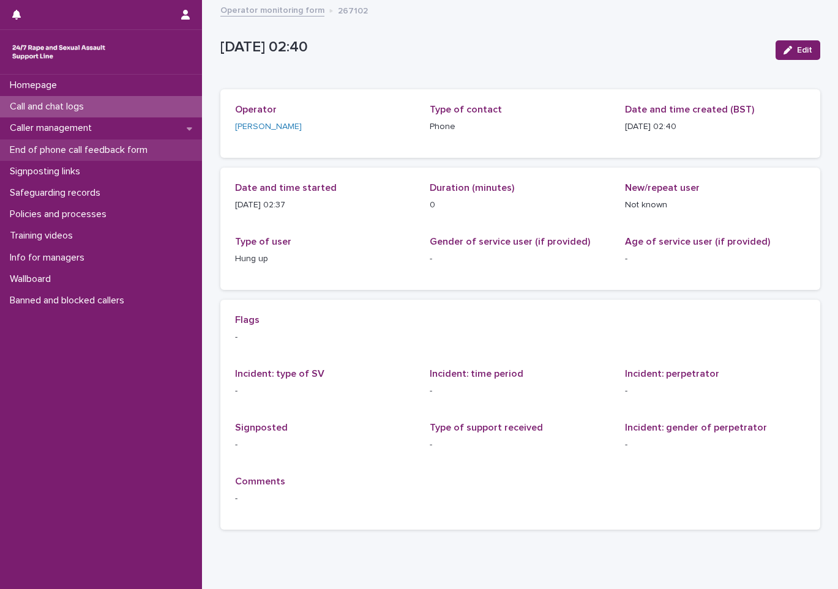
drag, startPoint x: 1, startPoint y: 313, endPoint x: 5, endPoint y: 145, distance: 167.7
click at [5, 145] on p "End of phone call feedback form" at bounding box center [81, 150] width 152 height 12
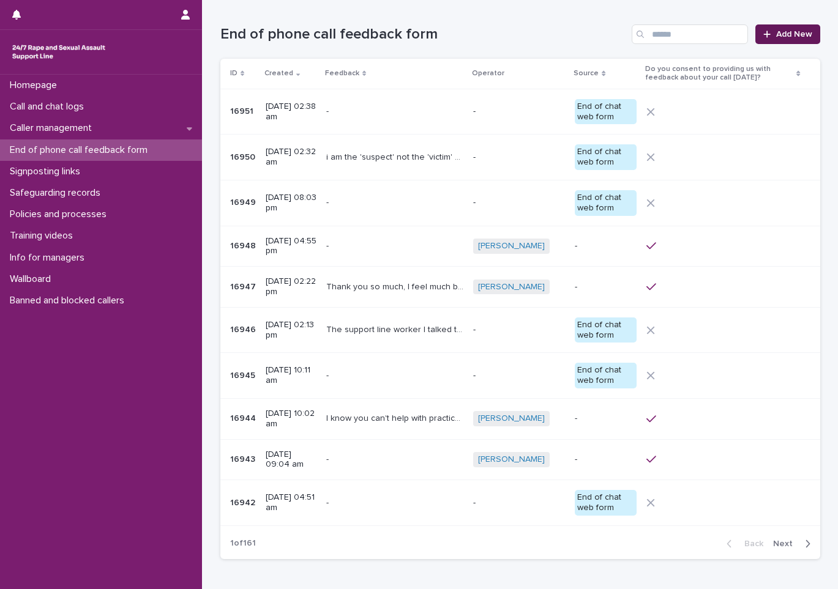
click at [780, 32] on span "Add New" at bounding box center [794, 34] width 36 height 9
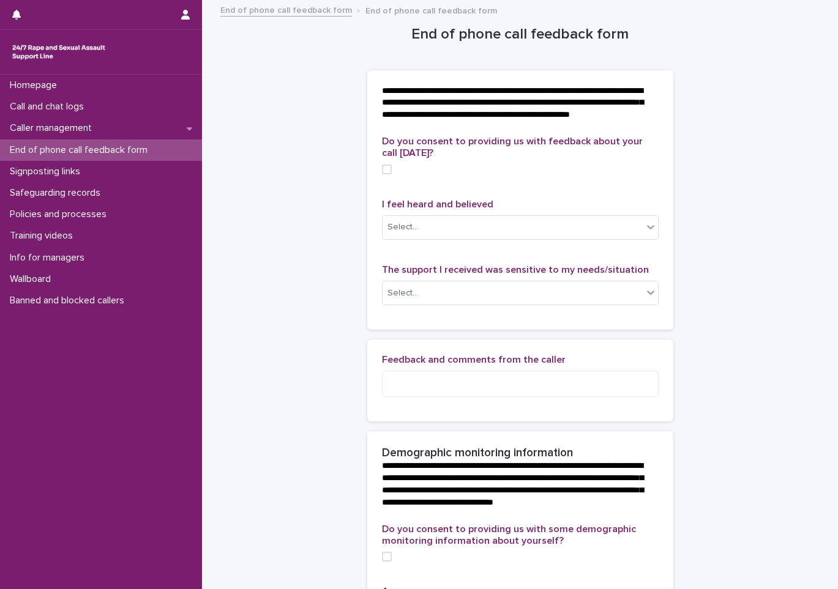
click at [382, 158] on span "Do you consent to providing us with feedback about your call [DATE]?" at bounding box center [512, 146] width 261 height 21
click at [384, 174] on span at bounding box center [387, 170] width 10 height 10
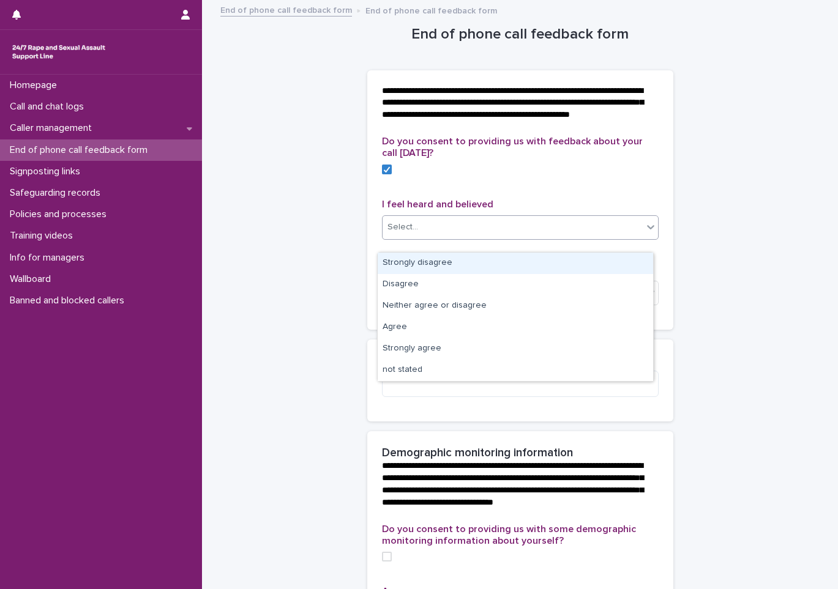
click at [388, 234] on div "Select..." at bounding box center [402, 227] width 31 height 13
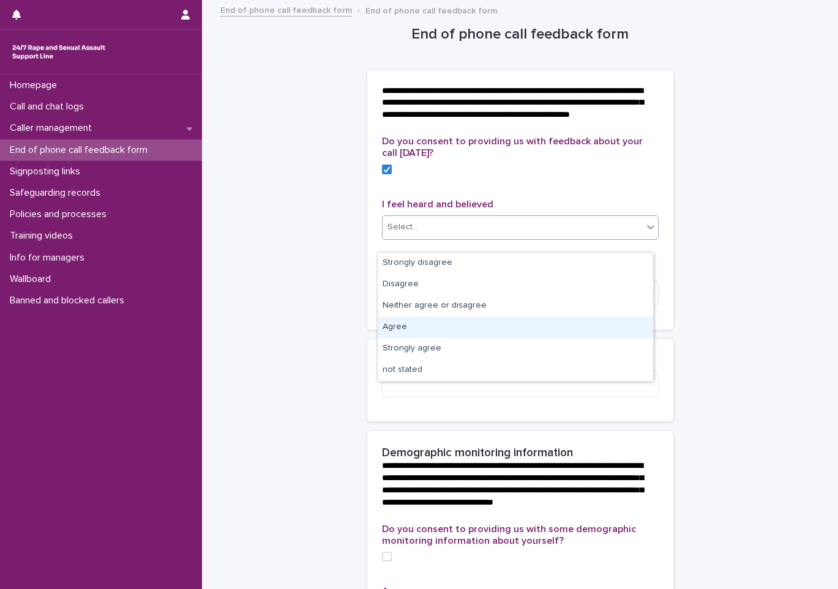
click at [423, 332] on div "Agree" at bounding box center [515, 327] width 275 height 21
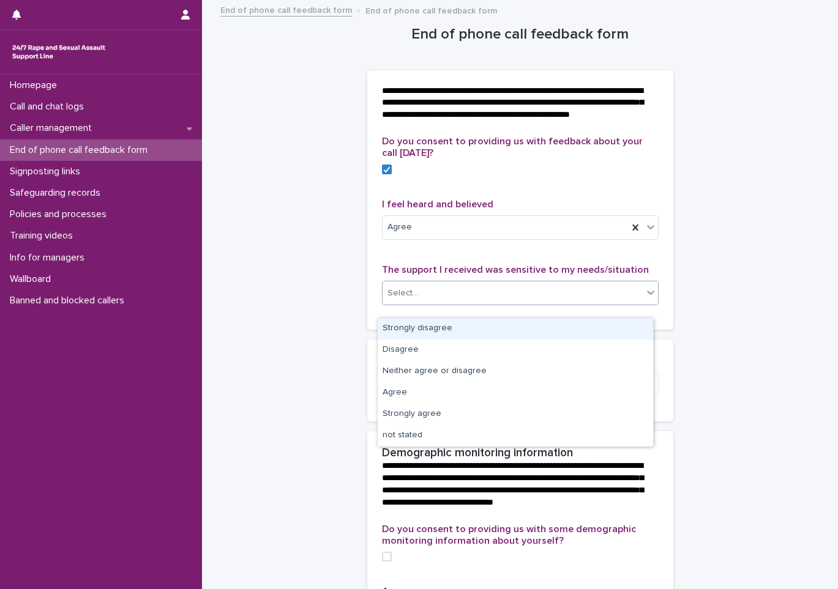
click at [453, 304] on div "Select..." at bounding box center [513, 293] width 260 height 20
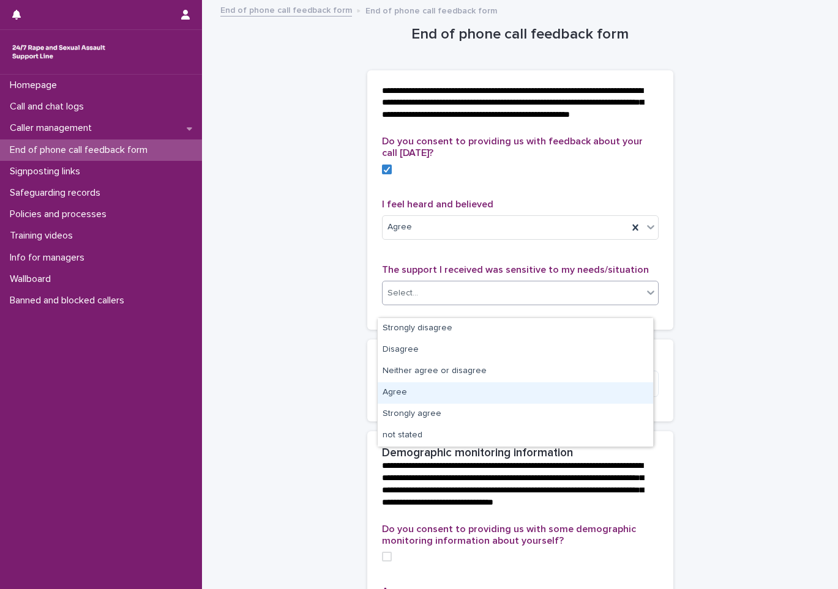
click at [409, 391] on div "Agree" at bounding box center [515, 393] width 275 height 21
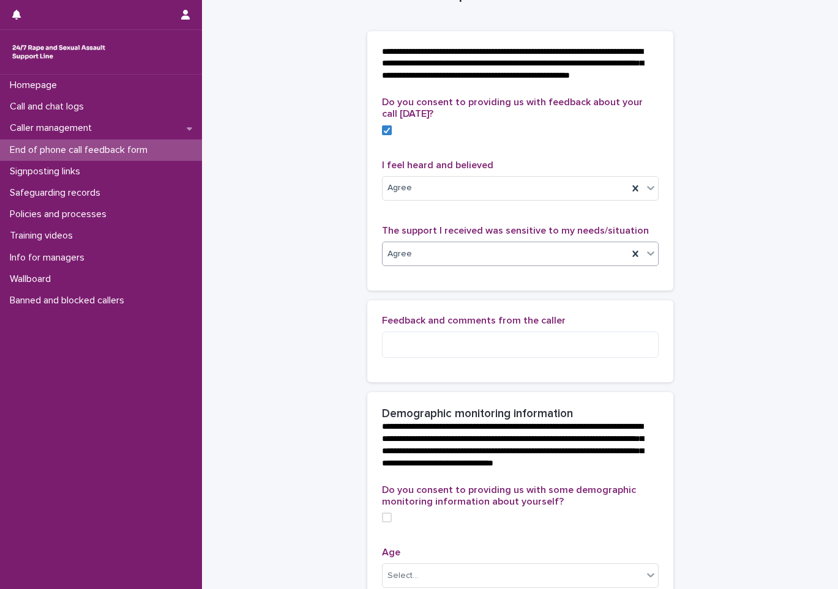
scroll to position [61, 0]
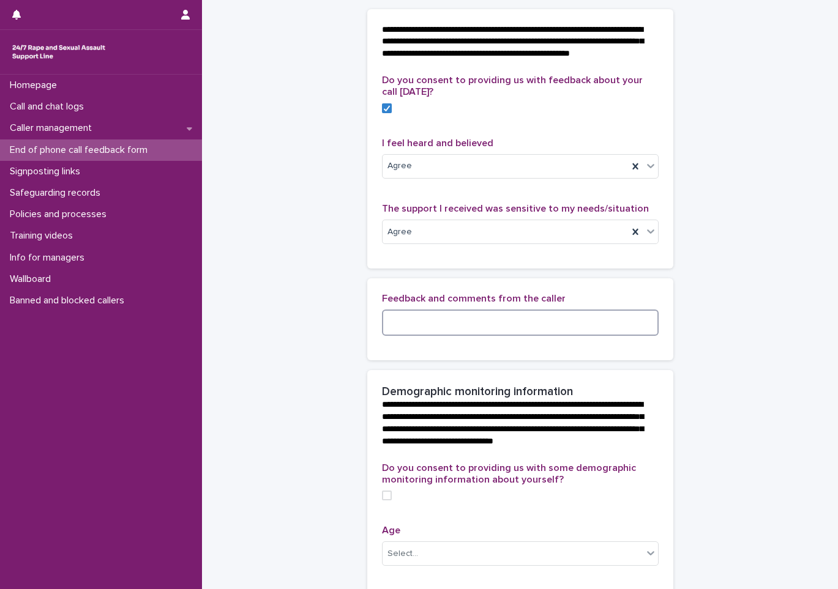
click at [404, 334] on textarea at bounding box center [520, 323] width 277 height 26
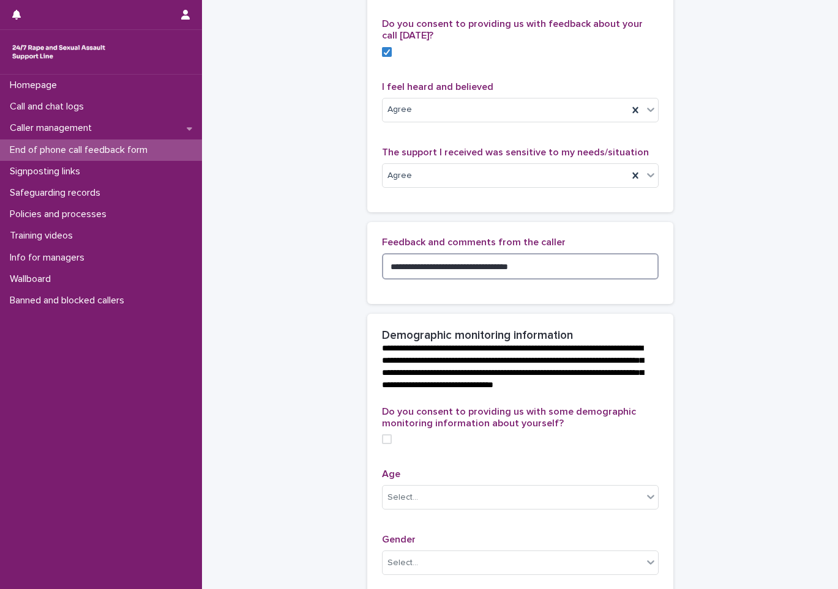
scroll to position [245, 0]
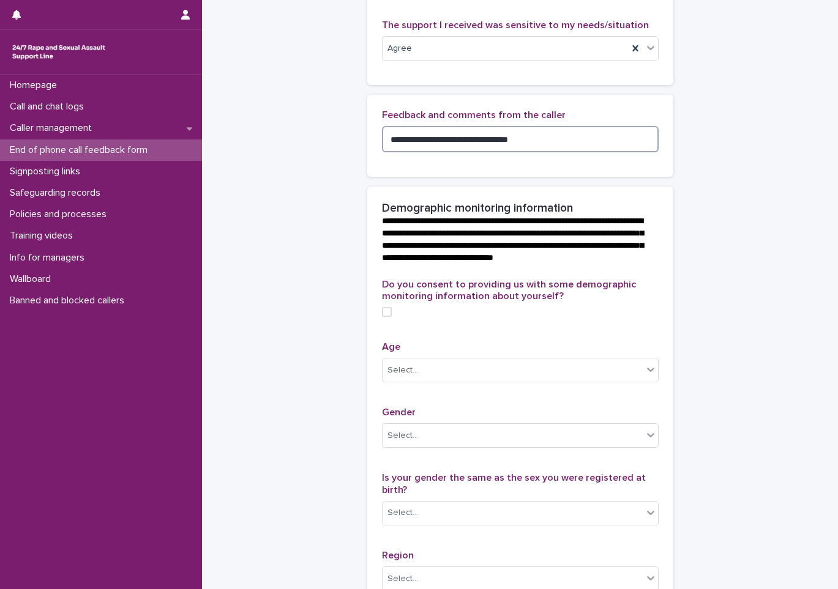
click at [384, 317] on span at bounding box center [387, 312] width 10 height 10
type textarea "**********"
click at [384, 315] on icon at bounding box center [386, 312] width 7 height 6
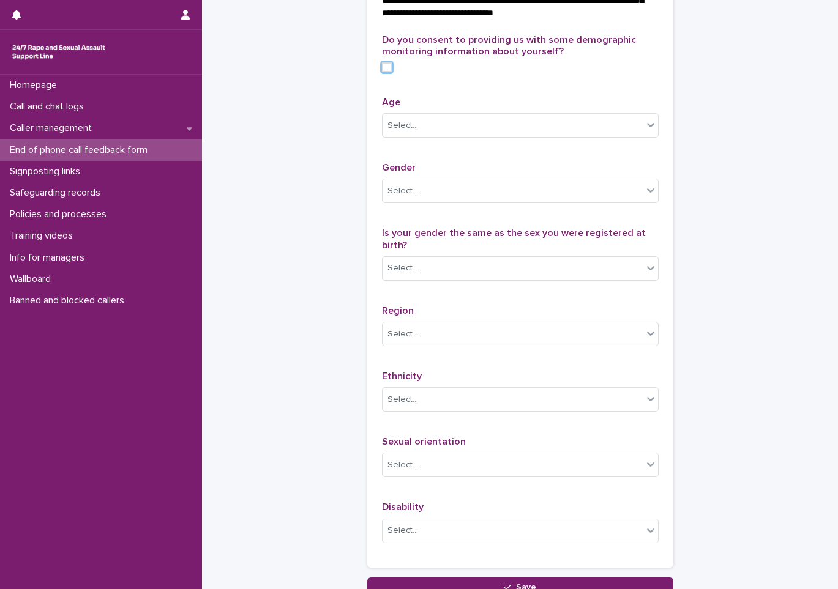
scroll to position [551, 0]
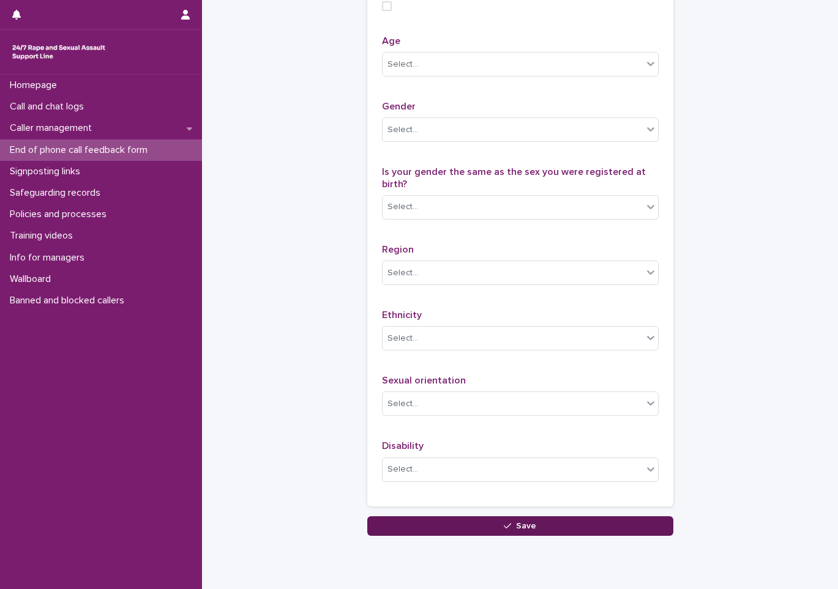
click at [442, 536] on button "Save" at bounding box center [520, 527] width 306 height 20
